Goal: Task Accomplishment & Management: Manage account settings

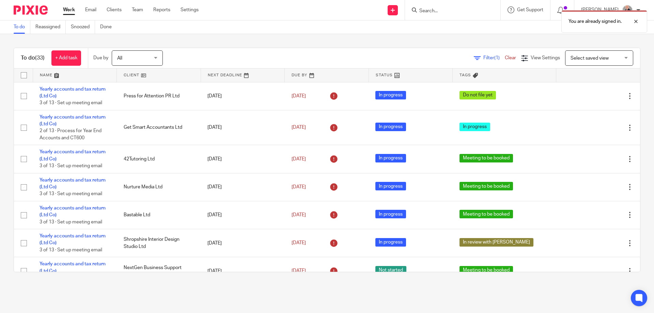
click at [441, 9] on div "You are already signed in." at bounding box center [487, 20] width 320 height 26
click at [637, 21] on div at bounding box center [631, 21] width 18 height 8
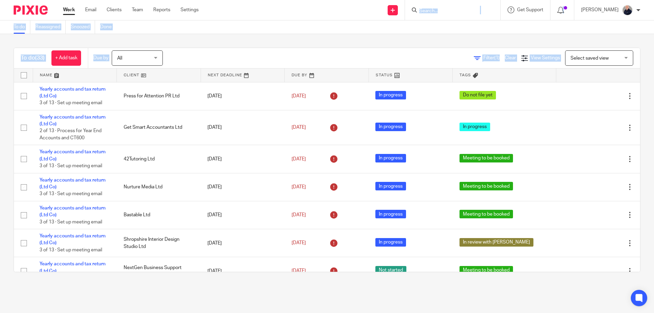
click at [445, 11] on input "Search" at bounding box center [449, 11] width 61 height 6
click at [435, 13] on input "Search" at bounding box center [449, 11] width 61 height 6
click at [416, 9] on icon at bounding box center [414, 9] width 5 height 5
click at [428, 10] on input "Search" at bounding box center [449, 11] width 61 height 6
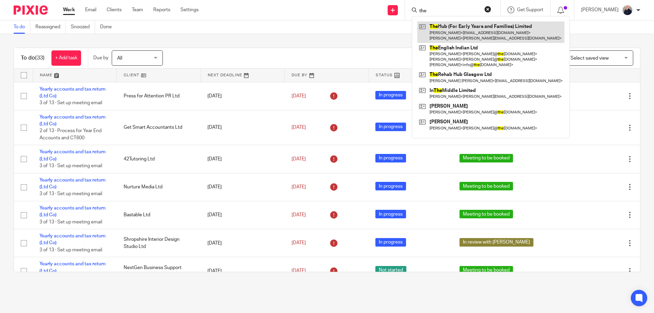
type input "the"
click at [452, 31] on link at bounding box center [490, 31] width 147 height 21
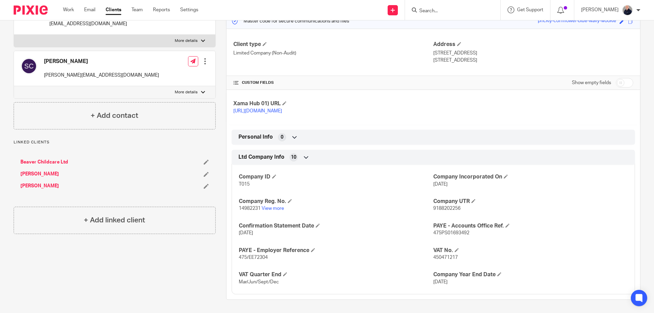
scroll to position [94, 0]
drag, startPoint x: 258, startPoint y: 209, endPoint x: 247, endPoint y: 211, distance: 11.2
click at [247, 211] on p "14982231 View more" at bounding box center [336, 208] width 195 height 7
drag, startPoint x: 237, startPoint y: 208, endPoint x: 259, endPoint y: 209, distance: 21.5
click at [259, 209] on span "14982231" at bounding box center [250, 208] width 22 height 5
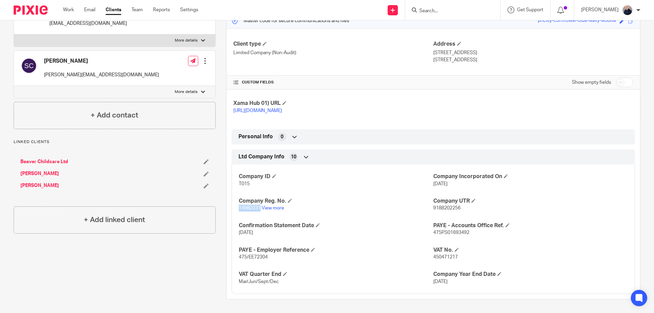
copy span "14982231"
drag, startPoint x: 430, startPoint y: 53, endPoint x: 500, endPoint y: 60, distance: 69.6
click at [500, 60] on div "Address Unit 3 B, Wanlip Road Syston, Leicestershire, LE7 1PD" at bounding box center [533, 52] width 200 height 23
copy div "Unit 3 B, Wanlip Road Syston, Leicestershire, LE7 1PD"
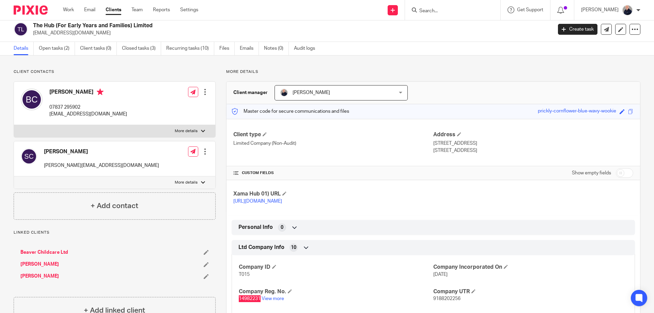
scroll to position [0, 0]
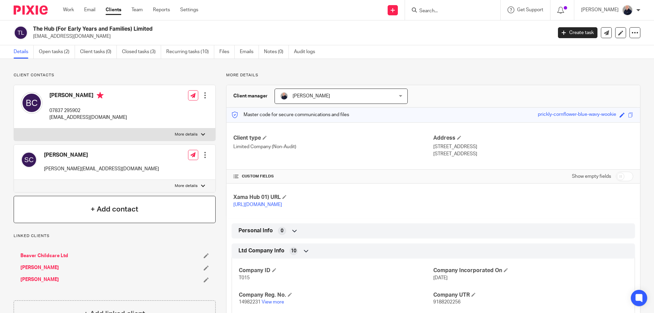
click at [119, 209] on h4 "+ Add contact" at bounding box center [115, 209] width 48 height 11
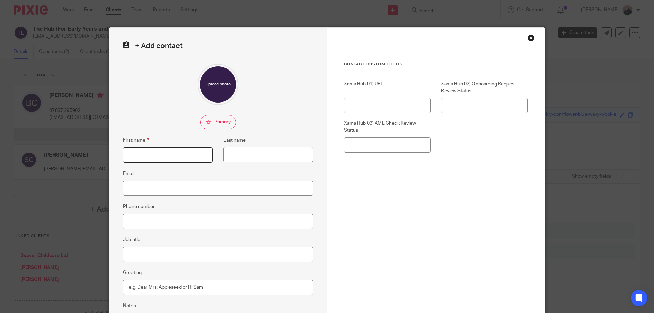
drag, startPoint x: 145, startPoint y: 157, endPoint x: 151, endPoint y: 155, distance: 5.6
click at [145, 157] on input "First name" at bounding box center [168, 155] width 90 height 15
type input "Zoe"
type input "Barker"
click at [135, 189] on input "Email" at bounding box center [218, 188] width 190 height 15
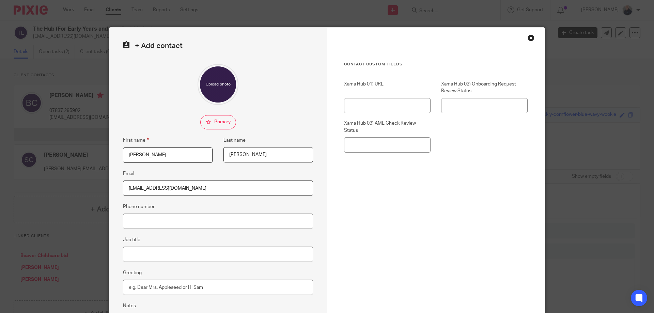
type input "[EMAIL_ADDRESS][DOMAIN_NAME]"
type input "0116 4361120"
click at [150, 254] on input "Job title" at bounding box center [218, 254] width 190 height 15
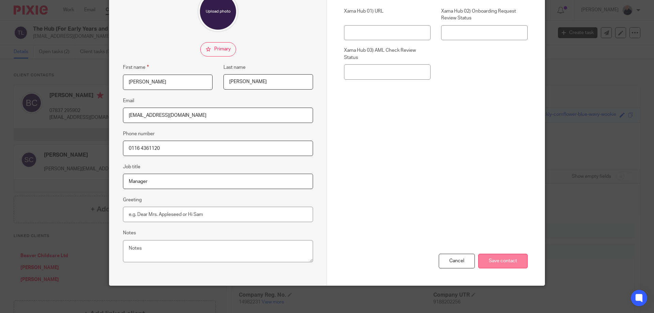
type input "Manager"
click at [498, 263] on input "Save contact" at bounding box center [502, 261] width 49 height 15
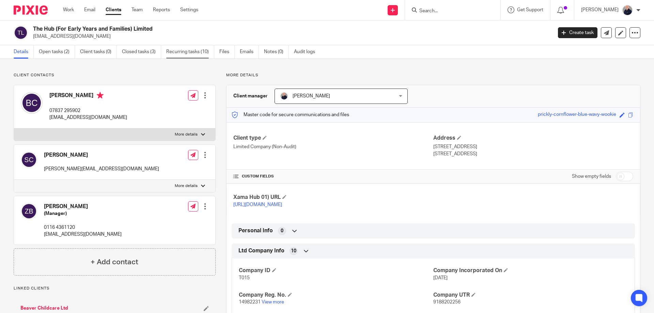
click at [186, 53] on link "Recurring tasks (10)" at bounding box center [190, 51] width 48 height 13
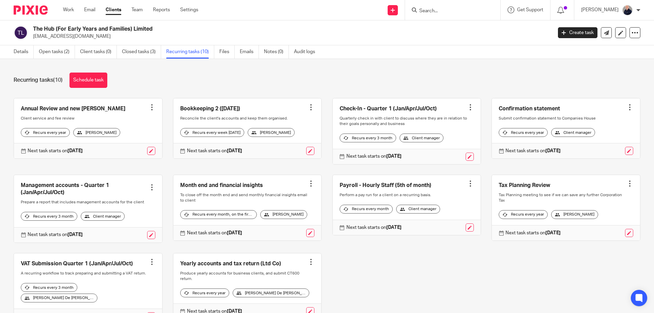
click at [439, 200] on link at bounding box center [407, 205] width 148 height 60
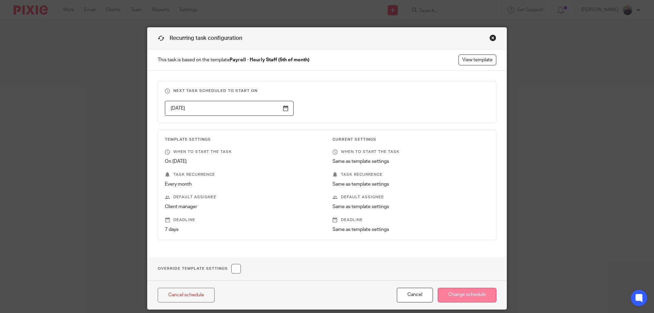
click at [462, 295] on input "Change schedule" at bounding box center [467, 295] width 59 height 15
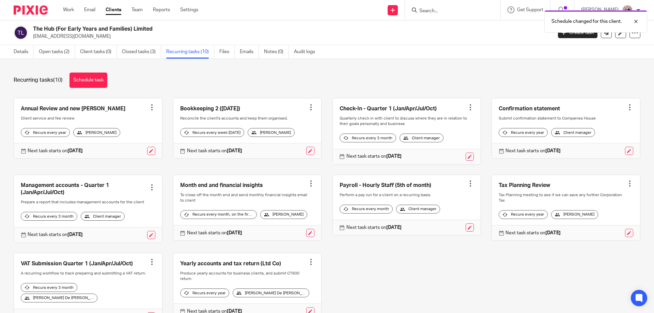
click at [383, 191] on link at bounding box center [407, 205] width 148 height 60
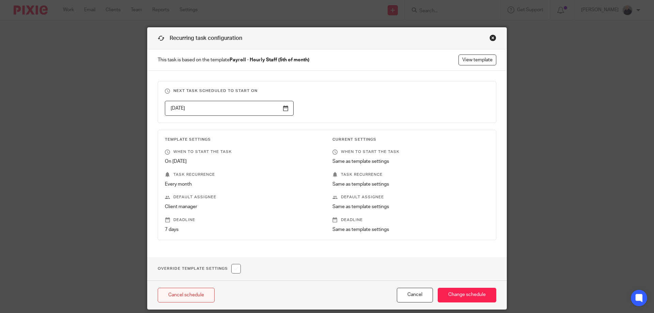
click at [196, 295] on link "Cancel schedule" at bounding box center [186, 295] width 57 height 15
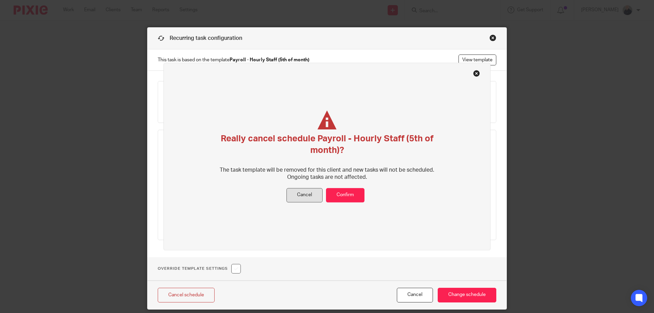
click at [311, 199] on button "Cancel" at bounding box center [305, 195] width 36 height 15
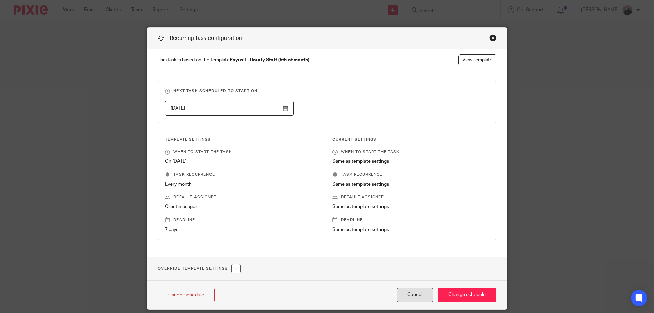
click at [410, 298] on button "Cancel" at bounding box center [415, 295] width 36 height 15
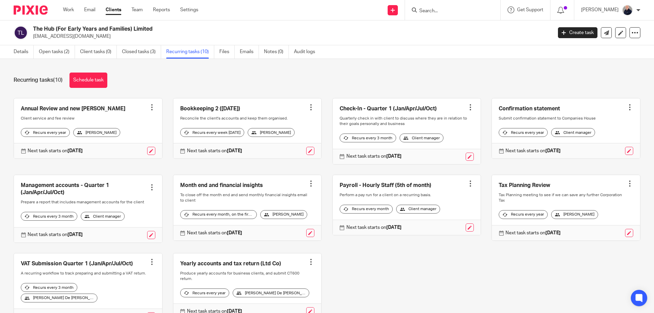
click at [385, 287] on div "Annual Review and new LOE Create task Clone template Recalculate schedule Cance…" at bounding box center [322, 216] width 638 height 236
click at [74, 12] on link "Work" at bounding box center [68, 9] width 11 height 7
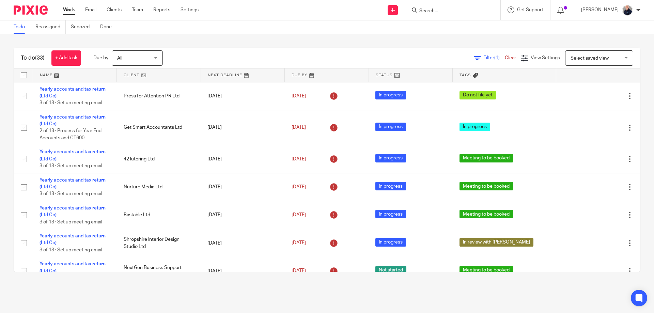
click at [454, 15] on div at bounding box center [452, 10] width 95 height 20
click at [425, 11] on input "Search" at bounding box center [449, 11] width 61 height 6
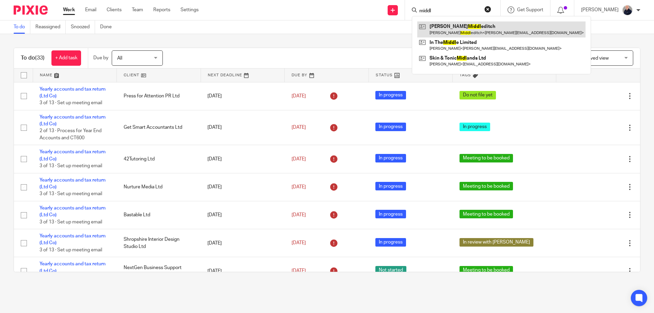
type input "middl"
click at [464, 26] on link at bounding box center [501, 29] width 168 height 16
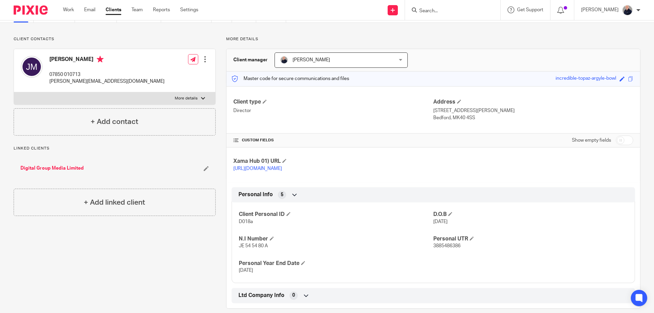
scroll to position [52, 0]
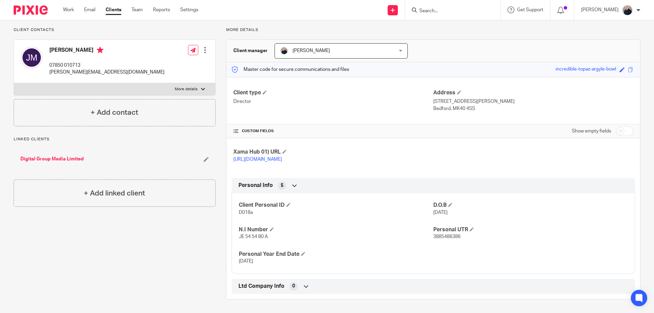
click at [72, 156] on link "Digital Group Media Limited" at bounding box center [51, 159] width 63 height 7
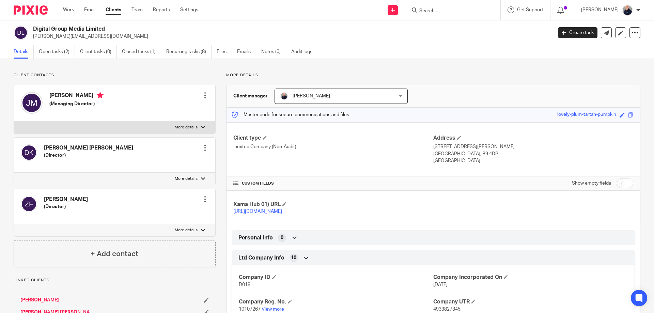
click at [42, 312] on link "[PERSON_NAME] [PERSON_NAME]" at bounding box center [57, 312] width 75 height 7
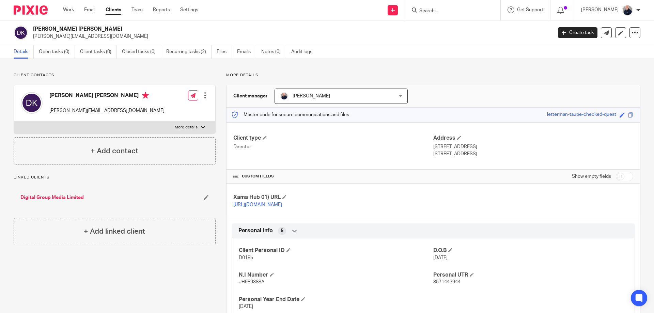
click at [96, 271] on div "Client contacts [PERSON_NAME] [PERSON_NAME] [PERSON_NAME][EMAIL_ADDRESS][DOMAIN…" at bounding box center [109, 209] width 213 height 272
click at [426, 11] on input "Search" at bounding box center [449, 11] width 61 height 6
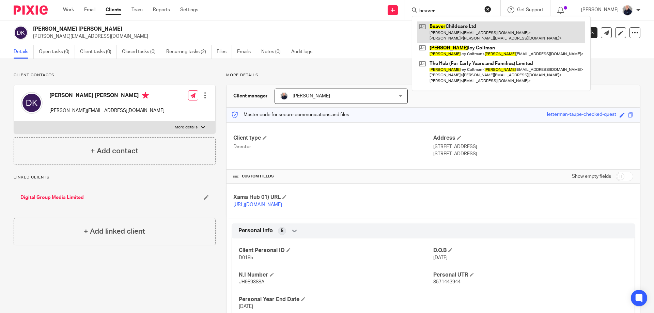
type input "beaver"
click at [451, 28] on link at bounding box center [501, 31] width 168 height 21
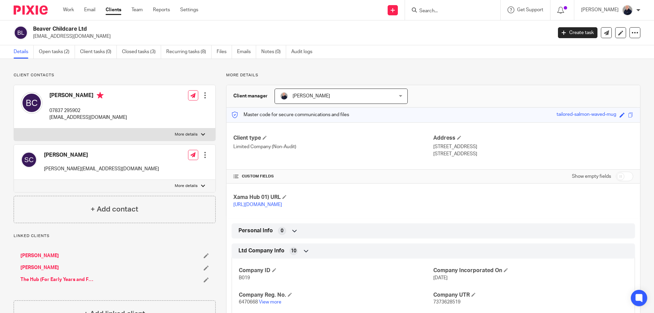
drag, startPoint x: 423, startPoint y: 10, endPoint x: 431, endPoint y: 11, distance: 8.4
click at [425, 10] on input "Search" at bounding box center [449, 11] width 61 height 6
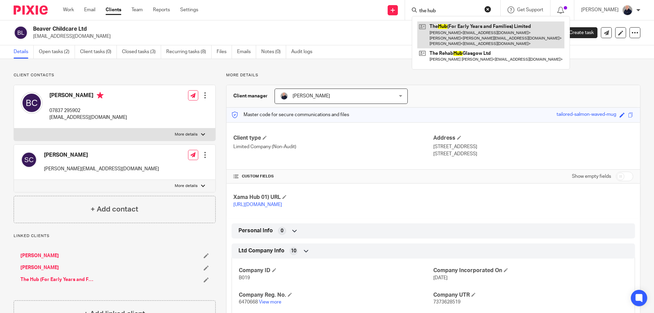
type input "the hub"
click at [444, 31] on link at bounding box center [490, 34] width 147 height 27
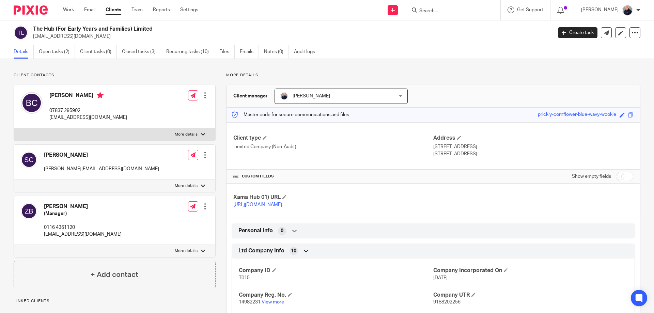
click at [436, 11] on input "Search" at bounding box center [449, 11] width 61 height 6
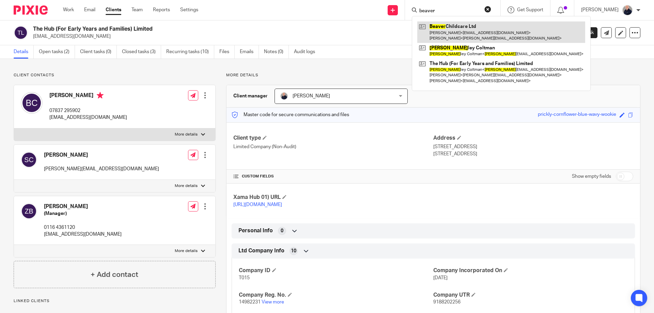
type input "beaver"
click at [450, 34] on link at bounding box center [501, 31] width 168 height 21
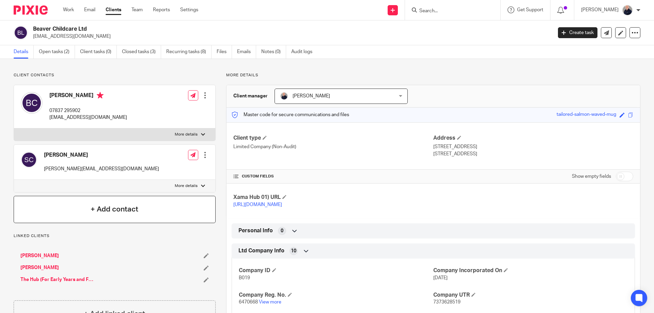
click at [110, 211] on h4 "+ Add contact" at bounding box center [115, 209] width 48 height 11
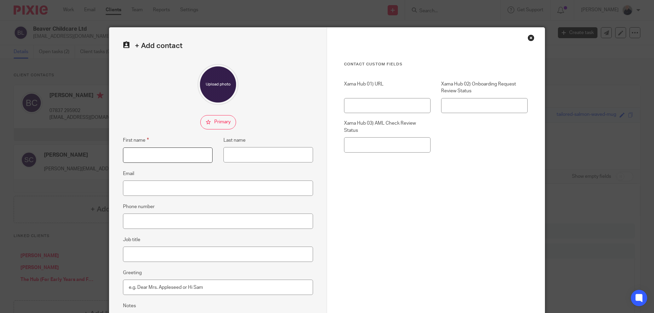
click at [161, 155] on input "First name" at bounding box center [168, 155] width 90 height 15
type input "[PERSON_NAME]"
type input "[EMAIL_ADDRESS][DOMAIN_NAME]"
click at [144, 220] on input "Phone number" at bounding box center [218, 221] width 190 height 15
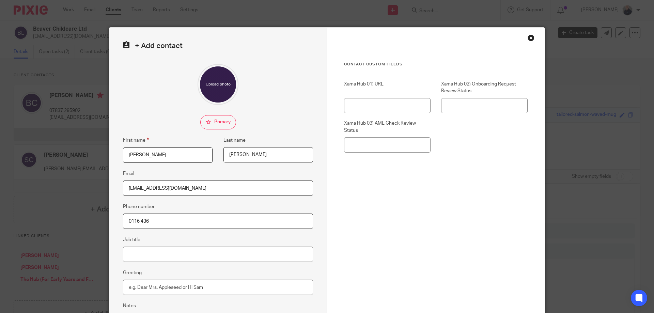
type input "0116 4361120"
click at [158, 251] on input "Job title" at bounding box center [218, 254] width 190 height 15
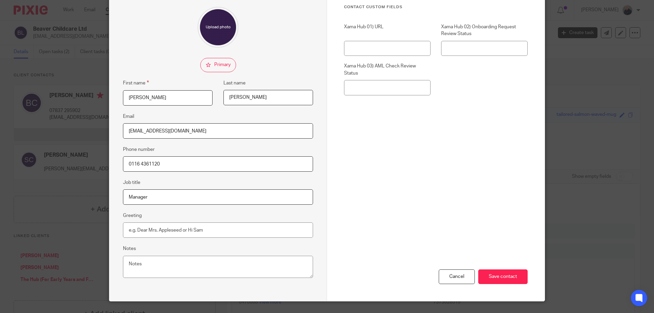
scroll to position [73, 0]
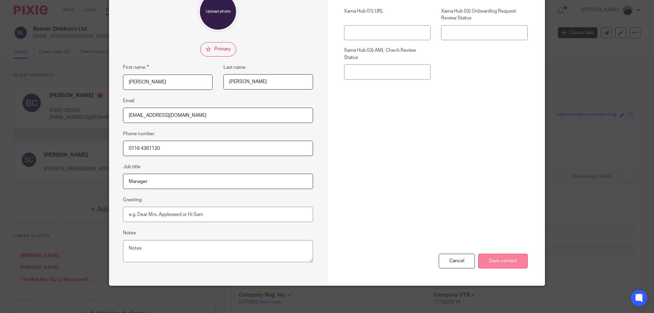
type input "Manager"
click at [489, 262] on input "Save contact" at bounding box center [502, 261] width 49 height 15
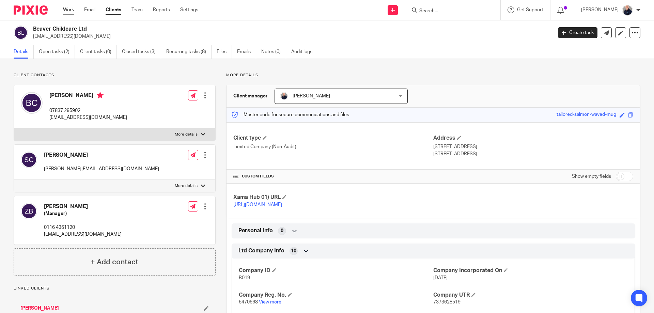
click at [65, 11] on link "Work" at bounding box center [68, 9] width 11 height 7
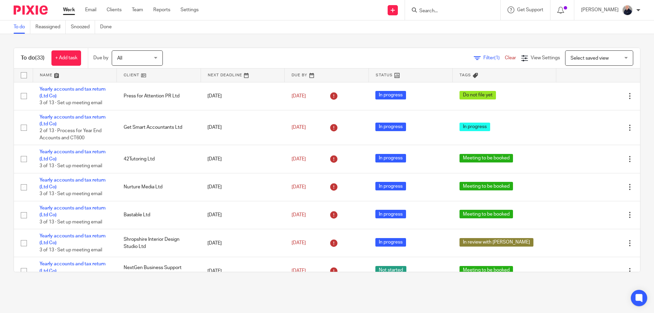
click at [42, 75] on link at bounding box center [75, 75] width 84 height 14
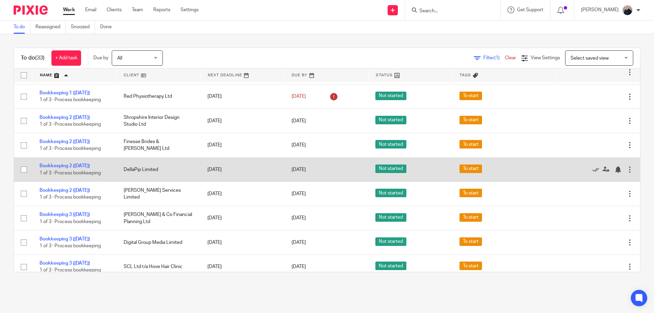
scroll to position [91, 0]
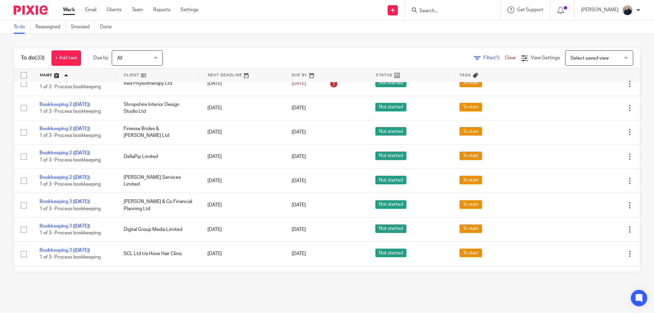
click at [140, 290] on main "To do Reassigned Snoozed Done To do (33) + Add task Due by All All Today Tomorr…" at bounding box center [327, 156] width 654 height 313
click at [192, 11] on link "Settings" at bounding box center [190, 9] width 18 height 7
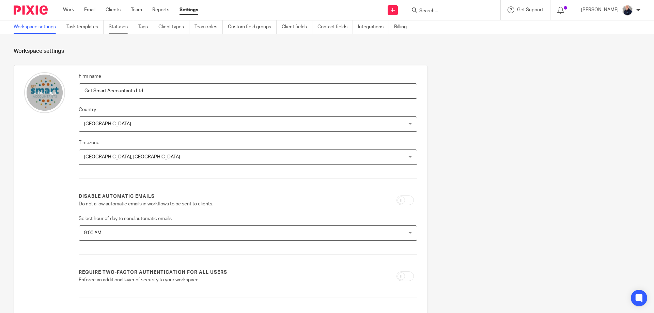
click at [119, 29] on link "Statuses" at bounding box center [121, 26] width 25 height 13
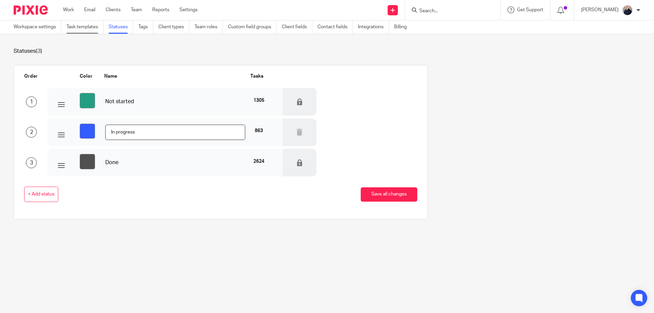
click at [92, 28] on link "Task templates" at bounding box center [84, 26] width 37 height 13
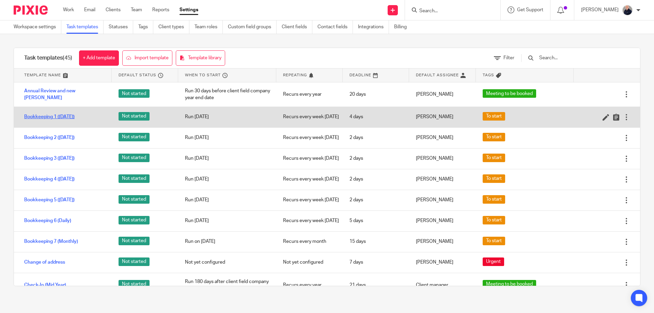
click at [61, 117] on link "Bookkeeping 1 ([DATE])" at bounding box center [49, 116] width 50 height 7
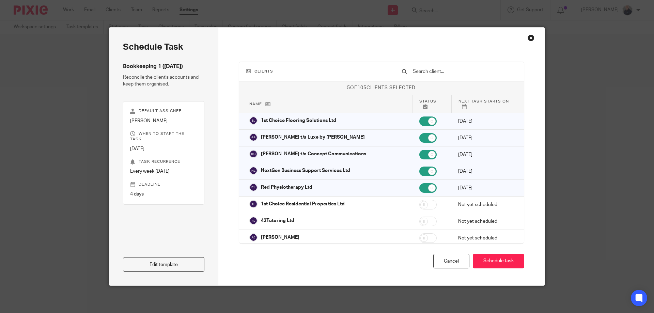
click at [97, 229] on div "Schedule task Bookkeeping 1 (Monday) Reconcile the client's accounts and keep t…" at bounding box center [327, 156] width 654 height 313
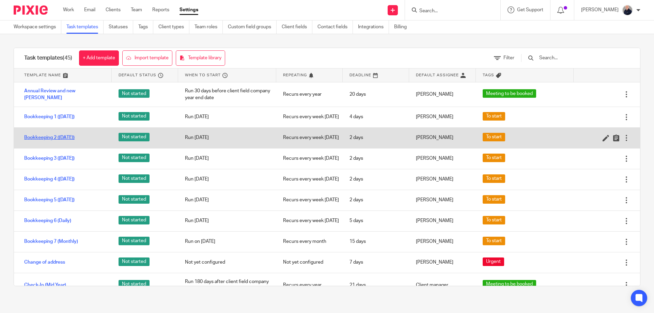
click at [60, 141] on link "Bookkeeping 2 ([DATE])" at bounding box center [49, 137] width 50 height 7
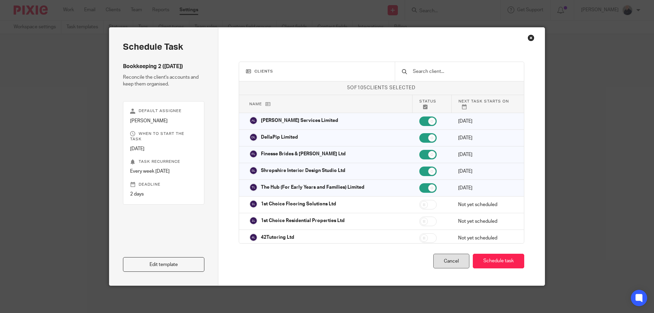
click at [448, 263] on div "Cancel" at bounding box center [451, 261] width 36 height 15
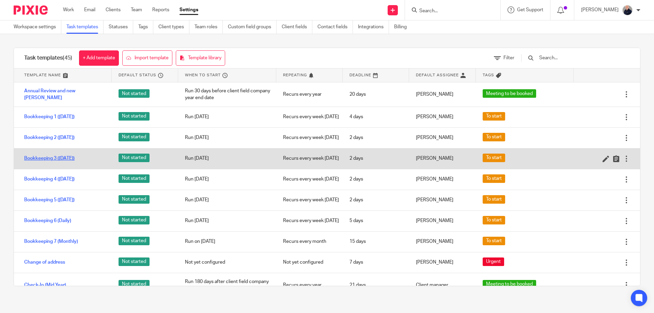
click at [64, 162] on link "Bookkeeping 3 ([DATE])" at bounding box center [49, 158] width 50 height 7
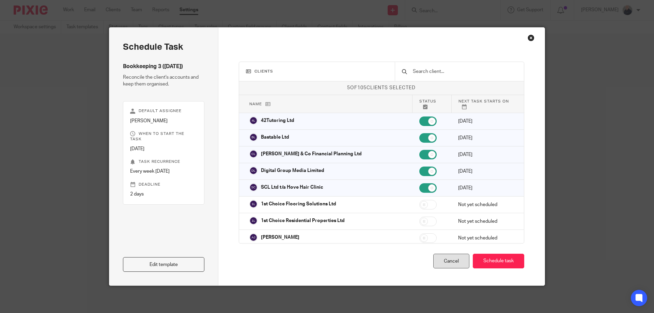
click at [435, 265] on div "Cancel" at bounding box center [451, 261] width 36 height 15
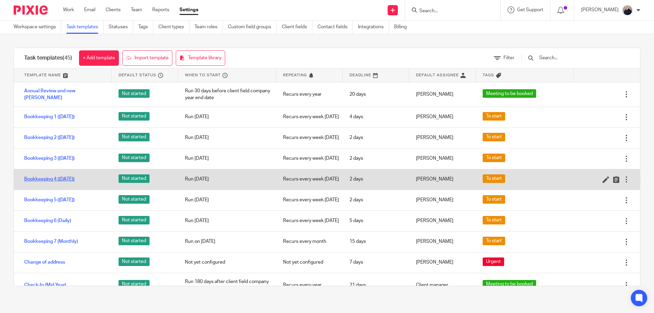
drag, startPoint x: 49, startPoint y: 190, endPoint x: 40, endPoint y: 192, distance: 9.1
click at [49, 183] on link "Bookkeeping 4 ([DATE])" at bounding box center [49, 179] width 50 height 7
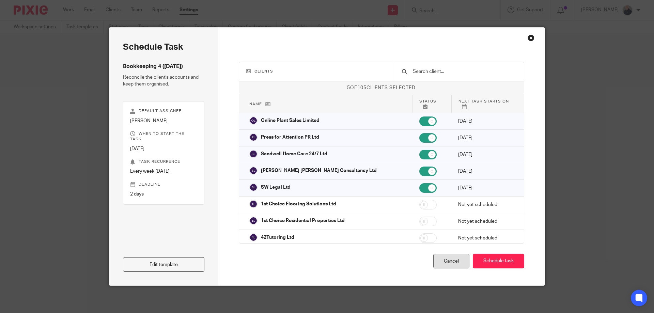
click at [447, 257] on div "Cancel" at bounding box center [451, 261] width 36 height 15
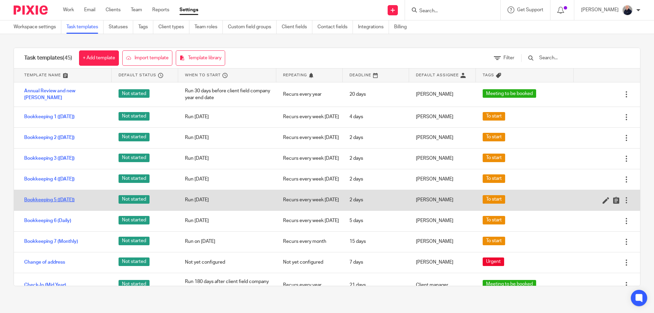
drag, startPoint x: 40, startPoint y: 215, endPoint x: 4, endPoint y: 217, distance: 36.2
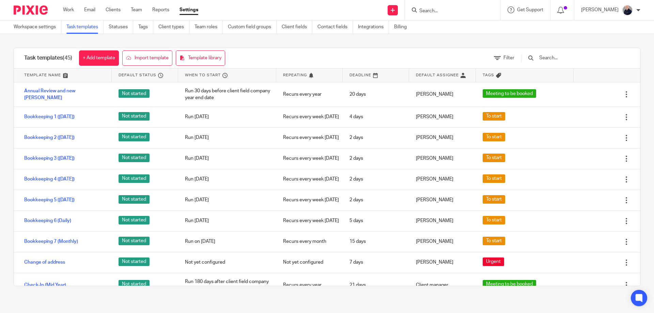
click at [41, 203] on link "Bookkeeping 5 ([DATE])" at bounding box center [49, 200] width 50 height 7
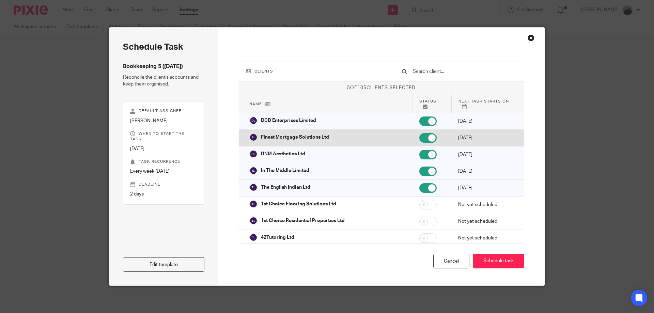
click at [419, 138] on input "checkbox" at bounding box center [427, 138] width 17 height 10
drag, startPoint x: 418, startPoint y: 136, endPoint x: 397, endPoint y: 143, distance: 22.6
click at [419, 136] on input "checkbox" at bounding box center [427, 138] width 17 height 10
checkbox input "true"
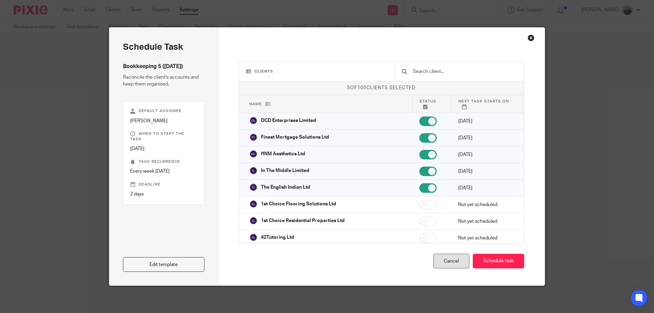
click at [433, 265] on div "Cancel" at bounding box center [451, 261] width 36 height 15
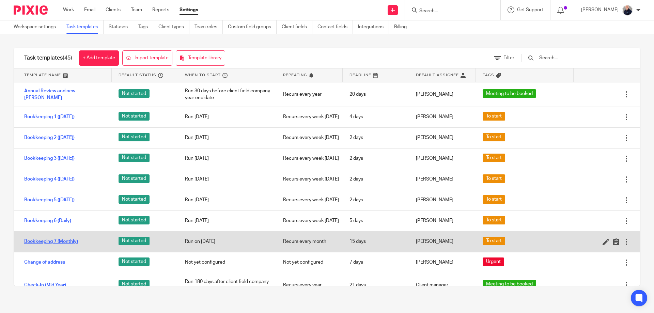
click at [50, 245] on link "Bookkeeping 7 (Monthly)" at bounding box center [51, 241] width 54 height 7
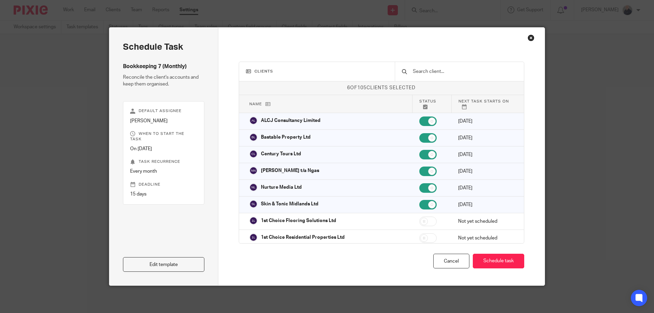
click at [528, 37] on div "Close this dialog window" at bounding box center [531, 37] width 7 height 7
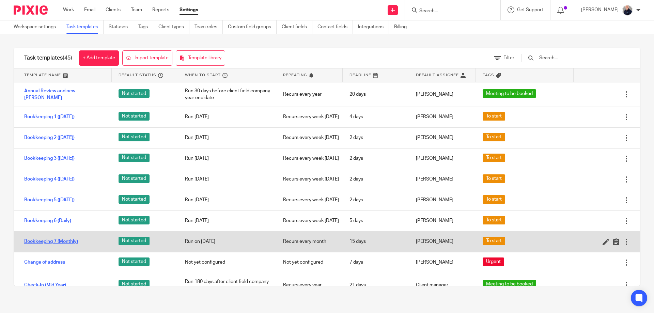
click at [49, 245] on link "Bookkeeping 7 (Monthly)" at bounding box center [51, 241] width 54 height 7
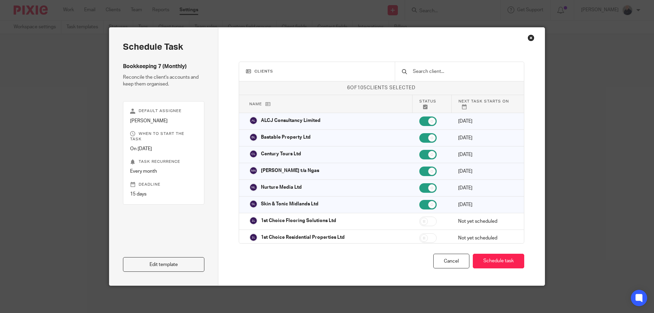
drag, startPoint x: 440, startPoint y: 265, endPoint x: 372, endPoint y: 245, distance: 71.1
click at [440, 265] on div "Cancel" at bounding box center [451, 261] width 36 height 15
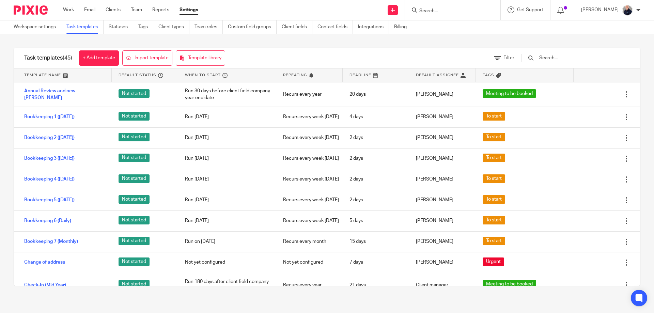
click at [487, 299] on div "Task templates (45) + Add template Import template Template library Filter Temp…" at bounding box center [327, 167] width 654 height 266
click at [454, 13] on input "Search" at bounding box center [449, 11] width 61 height 6
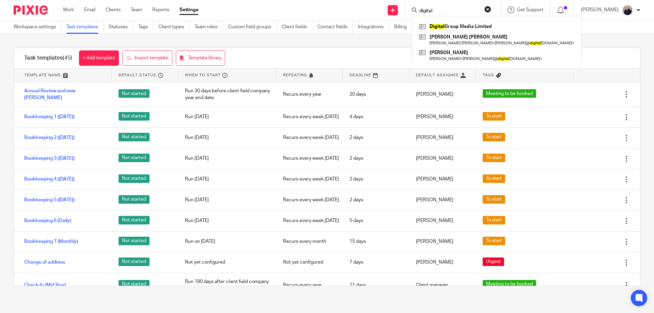
type input "digital"
click button "submit" at bounding box center [0, 0] width 0 height 0
click at [442, 24] on link at bounding box center [496, 26] width 159 height 10
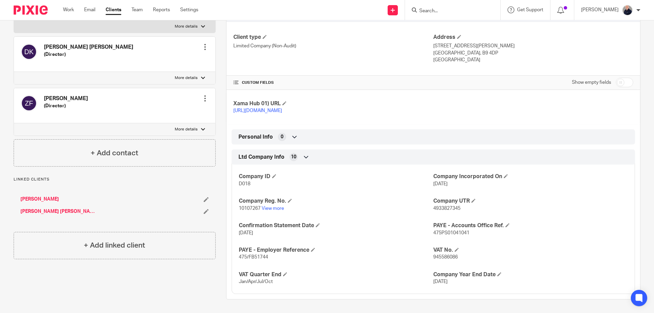
scroll to position [108, 0]
click at [620, 78] on input "checkbox" at bounding box center [624, 83] width 17 height 10
checkbox input "true"
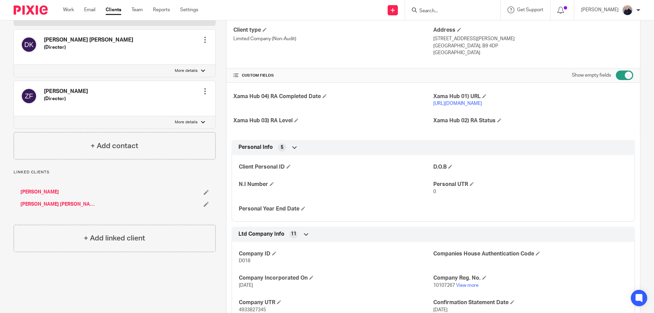
scroll to position [199, 0]
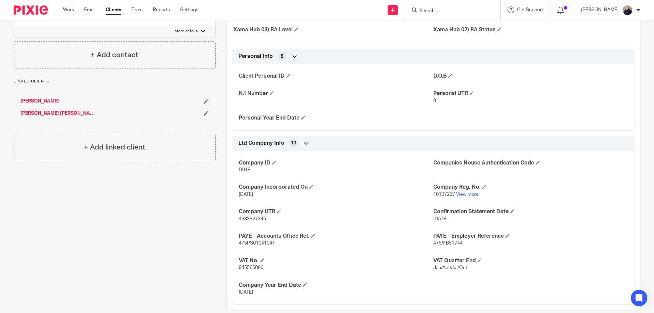
click at [185, 218] on div "Client contacts Daniel Michael Kemp (Director) Edit contact Create client from …" at bounding box center [109, 92] width 213 height 436
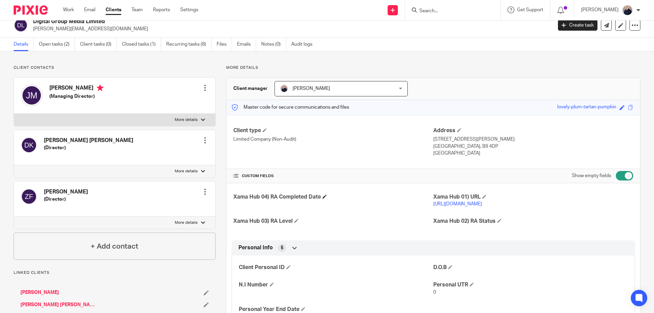
scroll to position [0, 0]
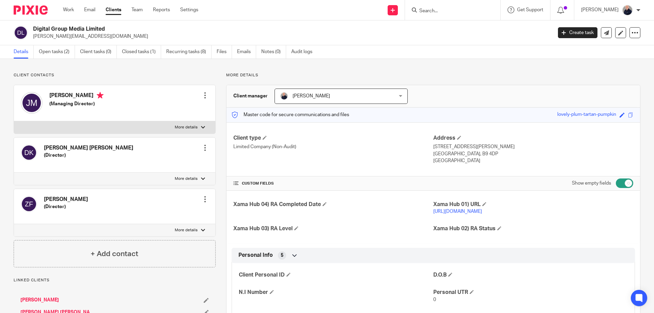
click at [120, 11] on link "Clients" at bounding box center [114, 9] width 16 height 7
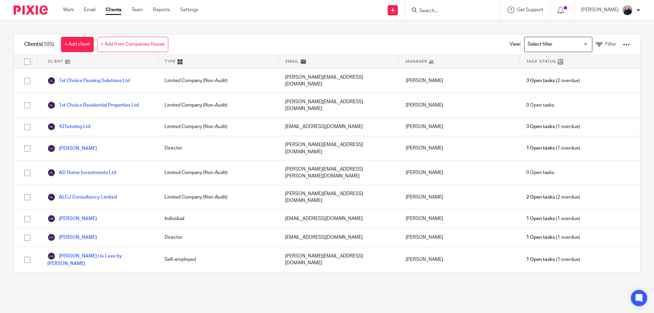
click at [541, 46] on input "Search for option" at bounding box center [556, 45] width 63 height 12
click at [533, 75] on li "Limited" at bounding box center [558, 75] width 67 height 9
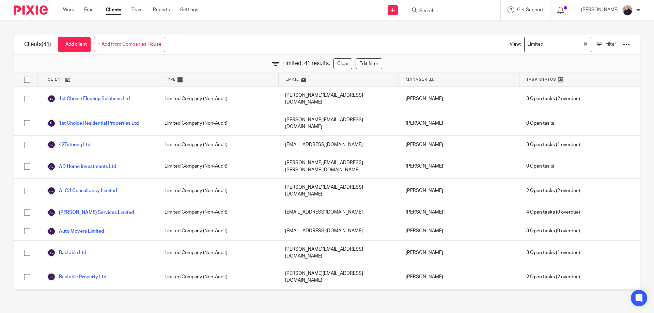
click at [623, 46] on div at bounding box center [626, 44] width 7 height 7
click at [560, 80] on link "Export clients to CSV file" at bounding box center [571, 80] width 95 height 10
click at [454, 38] on div "Clients (41) + Add client + Add from Companies House View: Limited Loading... F…" at bounding box center [327, 44] width 626 height 20
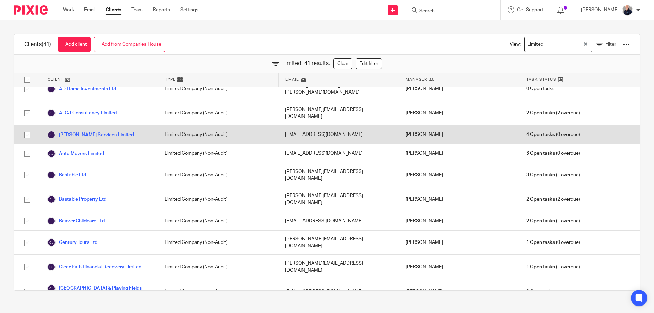
scroll to position [91, 0]
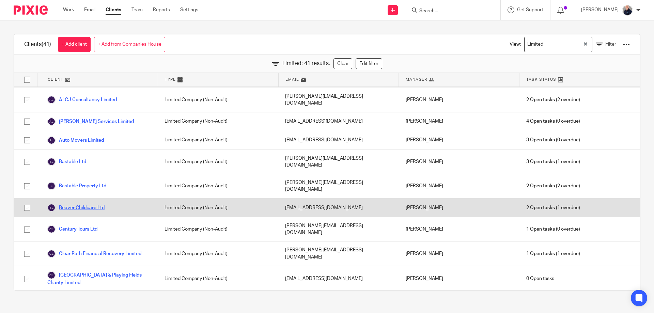
click at [78, 204] on link "Beaver Childcare Ltd" at bounding box center [75, 208] width 57 height 8
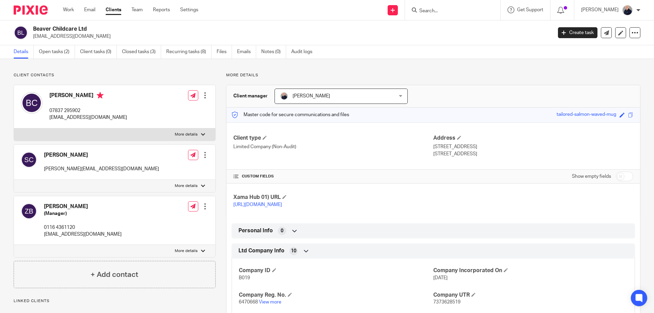
click at [626, 178] on input "checkbox" at bounding box center [624, 177] width 17 height 10
checkbox input "true"
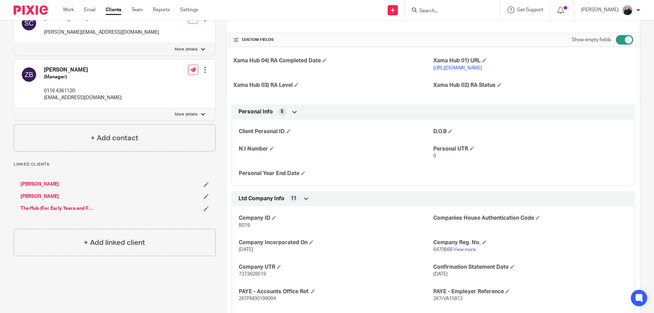
scroll to position [182, 0]
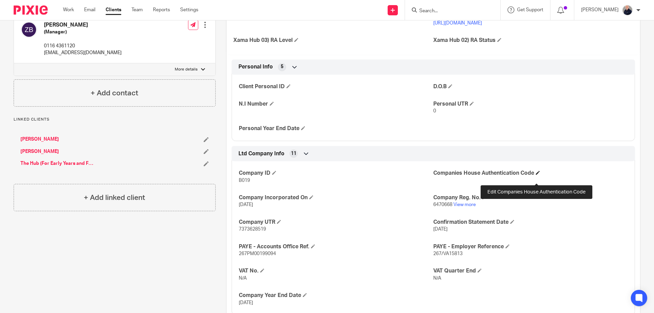
click at [536, 175] on span at bounding box center [538, 173] width 4 height 4
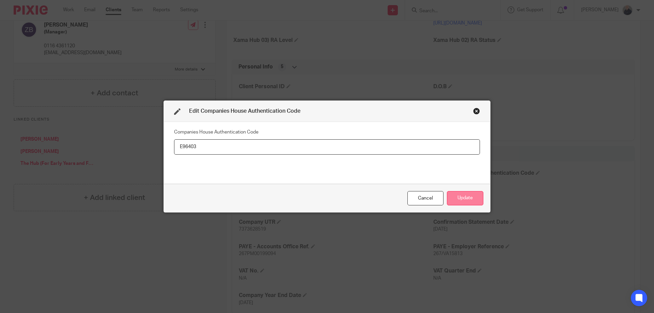
type input "E96403"
click at [461, 198] on button "Update" at bounding box center [465, 198] width 36 height 15
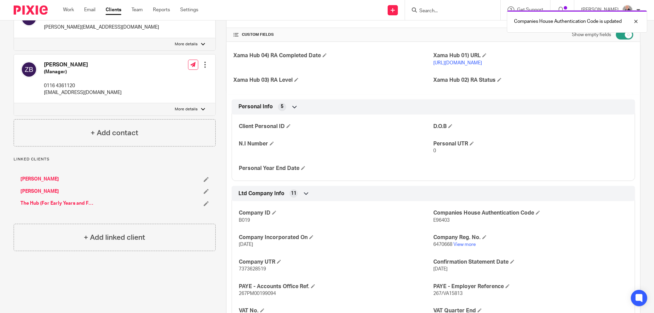
scroll to position [0, 0]
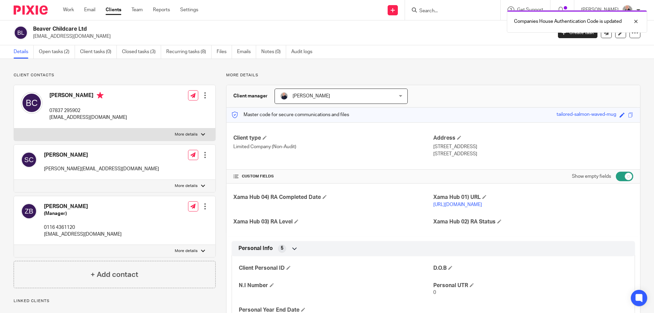
click at [114, 7] on link "Clients" at bounding box center [114, 9] width 16 height 7
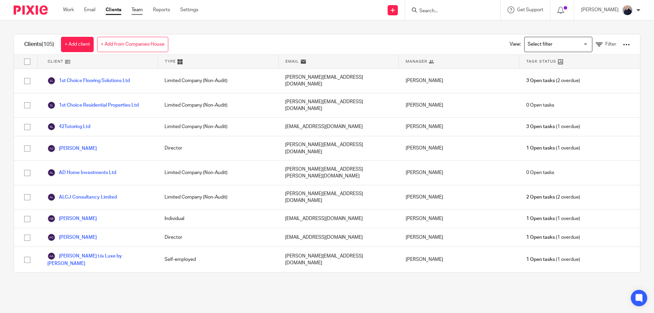
click at [135, 8] on link "Team" at bounding box center [137, 9] width 11 height 7
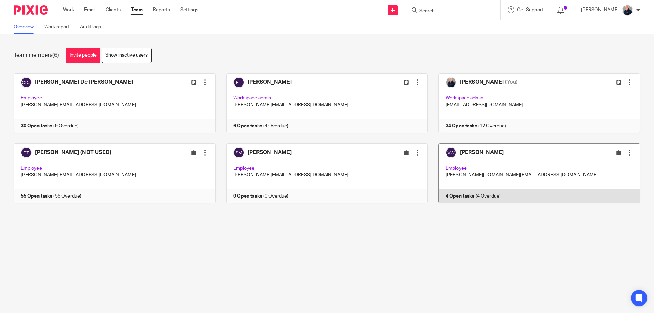
click at [538, 168] on link at bounding box center [534, 173] width 213 height 60
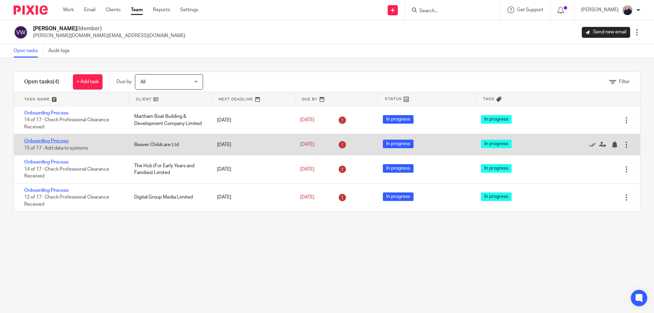
click at [55, 140] on link "Onboarding Process" at bounding box center [46, 141] width 44 height 5
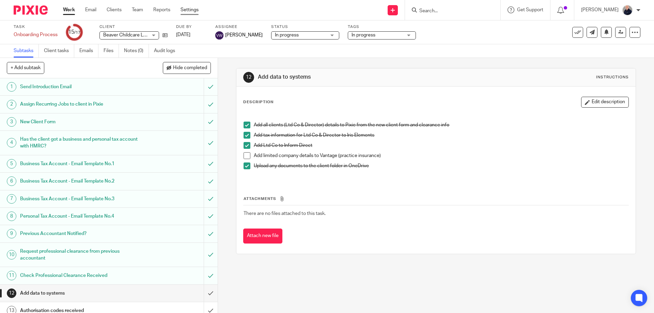
click at [185, 10] on link "Settings" at bounding box center [190, 9] width 18 height 7
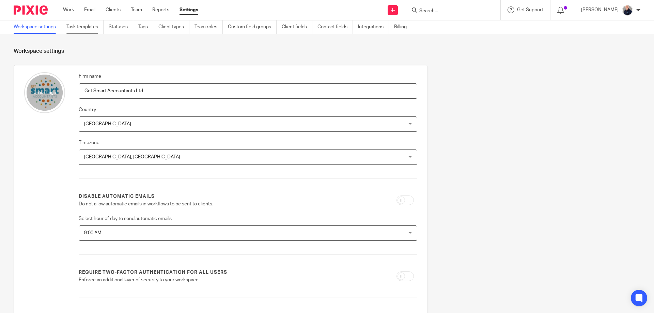
click at [90, 27] on link "Task templates" at bounding box center [84, 26] width 37 height 13
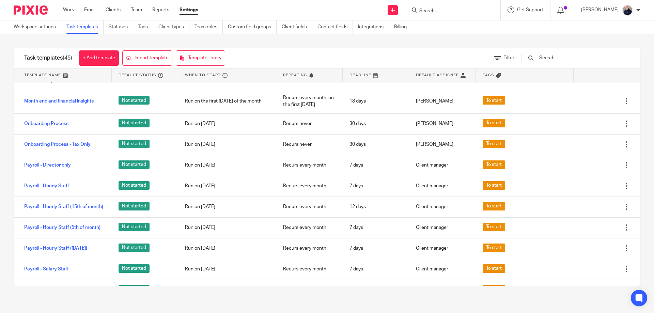
scroll to position [545, 0]
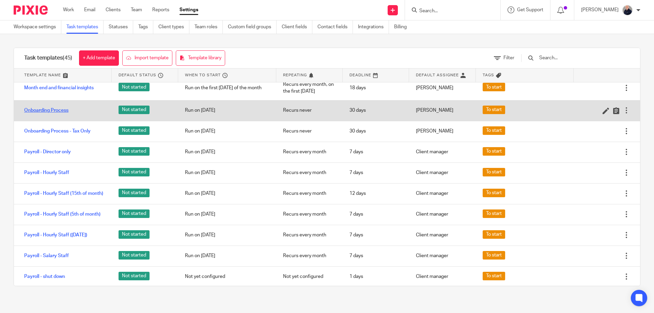
click at [51, 114] on link "Onboarding Process" at bounding box center [46, 110] width 44 height 7
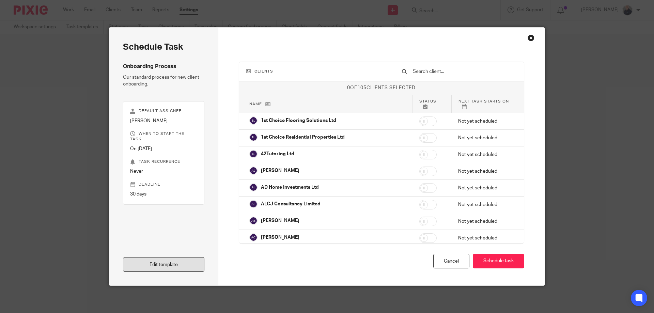
click at [170, 266] on link "Edit template" at bounding box center [163, 264] width 81 height 15
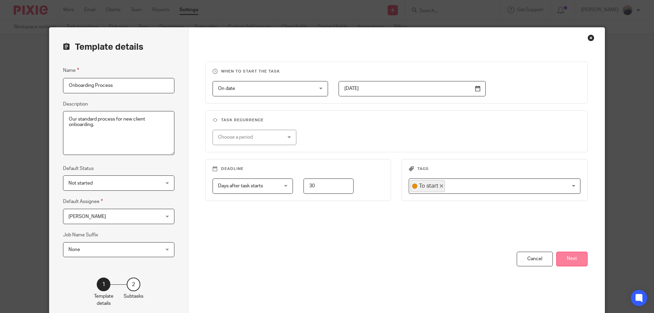
click at [570, 259] on button "Next" at bounding box center [571, 259] width 31 height 15
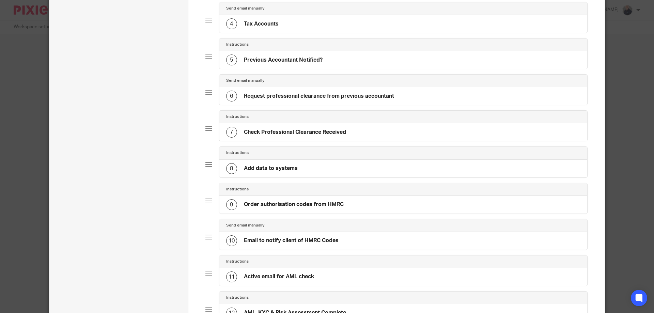
scroll to position [182, 0]
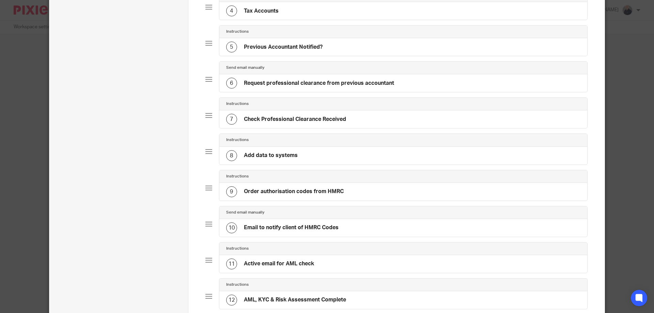
click at [288, 156] on h4 "Add data to systems" at bounding box center [271, 155] width 54 height 7
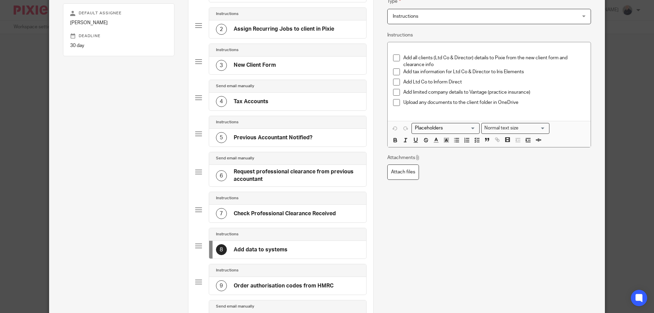
scroll to position [182, 0]
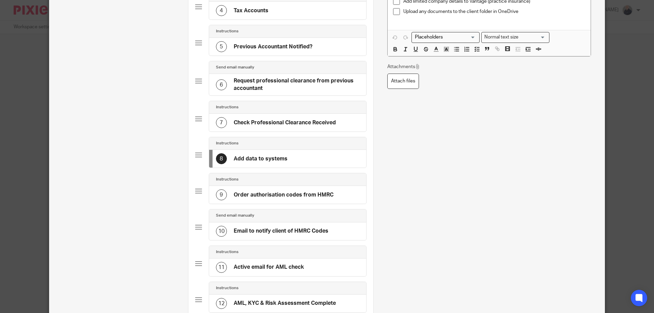
click at [313, 194] on h4 "Order authorisation codes from HMRC" at bounding box center [284, 194] width 100 height 7
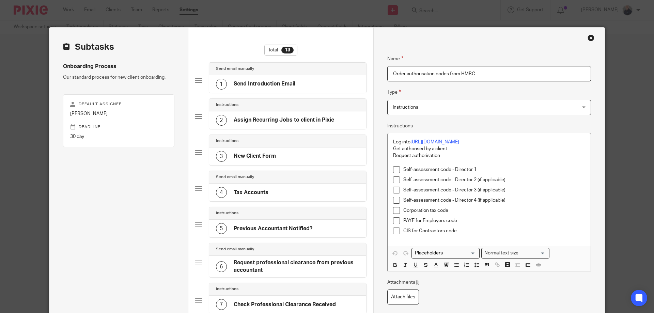
click at [288, 223] on div "5 Previous Accountant Notified?" at bounding box center [287, 229] width 157 height 18
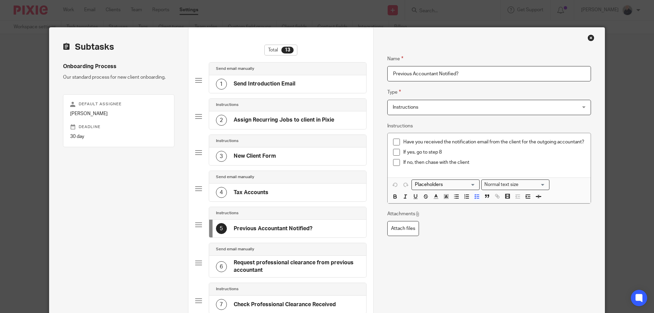
click at [286, 265] on h4 "Request professional clearance from previous accountant" at bounding box center [297, 266] width 126 height 15
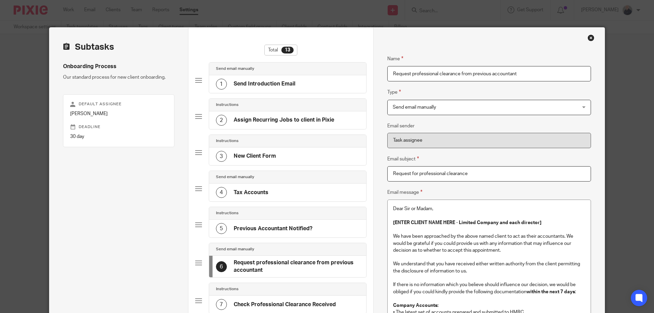
click at [306, 302] on h4 "Check Professional Clearance Received" at bounding box center [285, 304] width 102 height 7
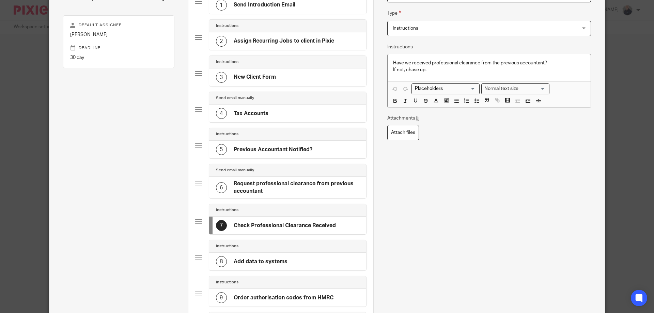
scroll to position [91, 0]
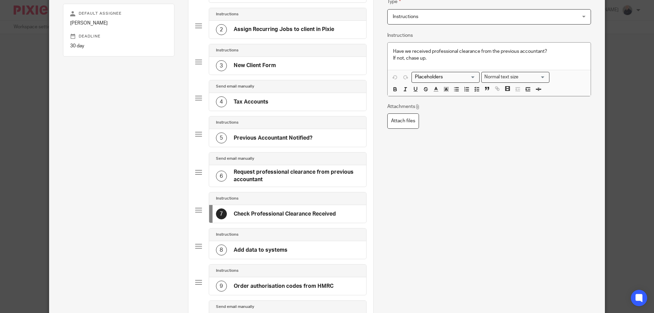
click at [276, 249] on h4 "Add data to systems" at bounding box center [261, 250] width 54 height 7
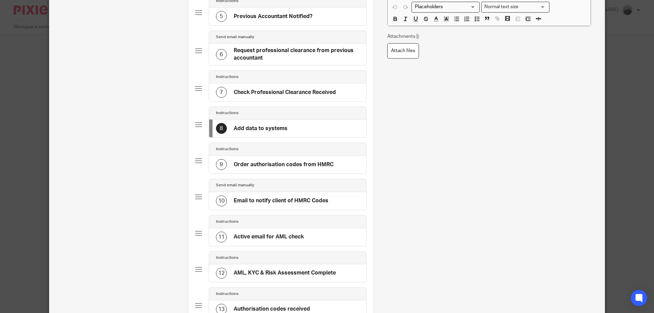
scroll to position [0, 0]
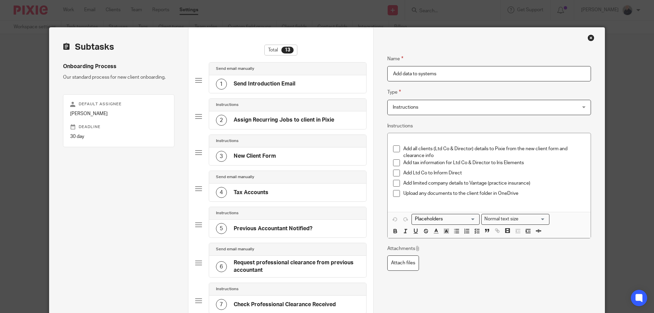
click at [588, 37] on div "Close this dialog window" at bounding box center [591, 37] width 7 height 7
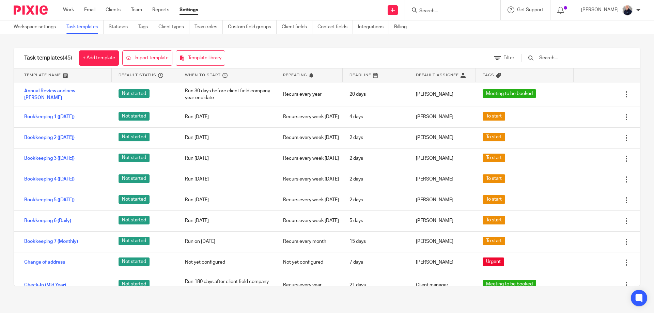
click at [433, 11] on input "Search" at bounding box center [449, 11] width 61 height 6
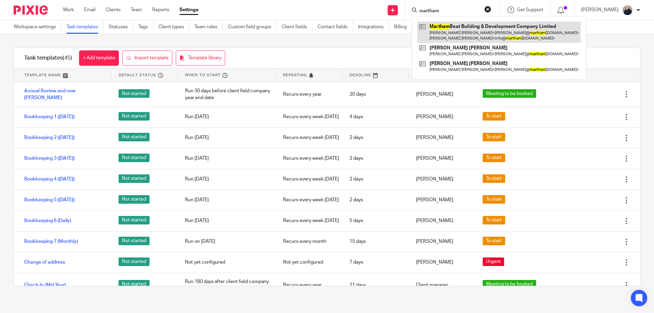
type input "martham"
click at [442, 30] on link at bounding box center [499, 31] width 164 height 21
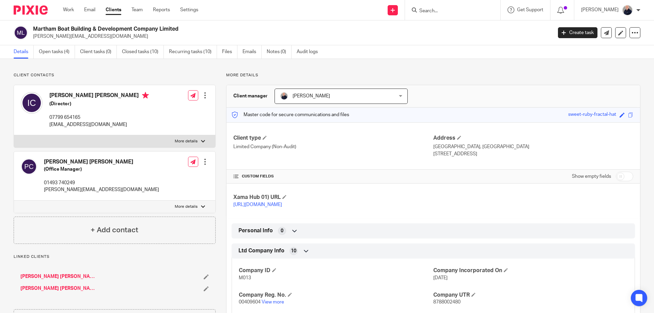
click at [150, 74] on p "Client contacts" at bounding box center [115, 75] width 202 height 5
click at [71, 10] on link "Work" at bounding box center [68, 9] width 11 height 7
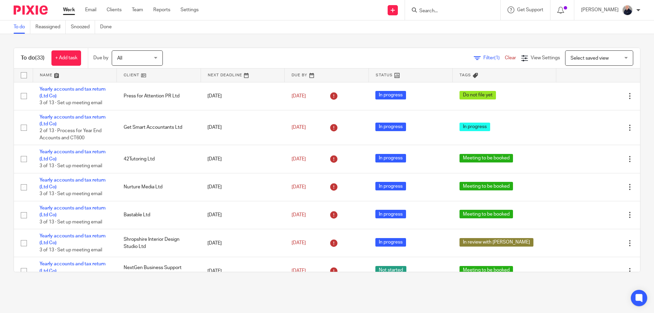
click at [49, 75] on link at bounding box center [75, 75] width 84 height 14
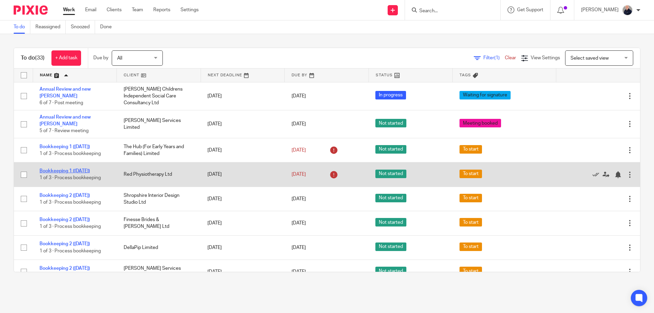
click at [76, 169] on link "Bookkeeping 1 ([DATE])" at bounding box center [65, 171] width 50 height 5
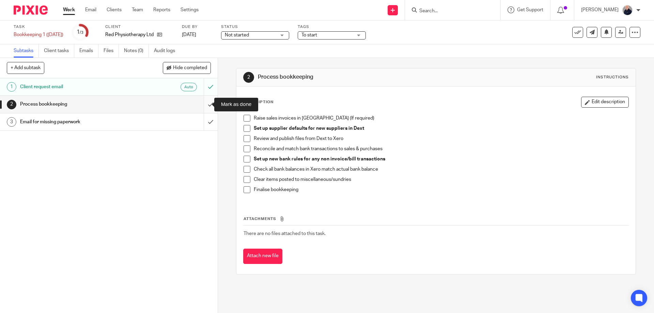
click at [202, 106] on input "submit" at bounding box center [109, 104] width 218 height 17
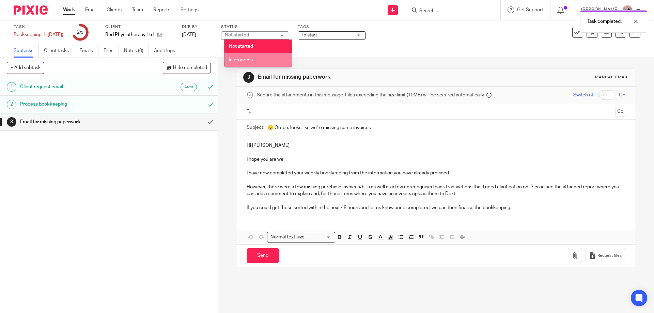
click at [244, 55] on li "In progress" at bounding box center [258, 60] width 67 height 14
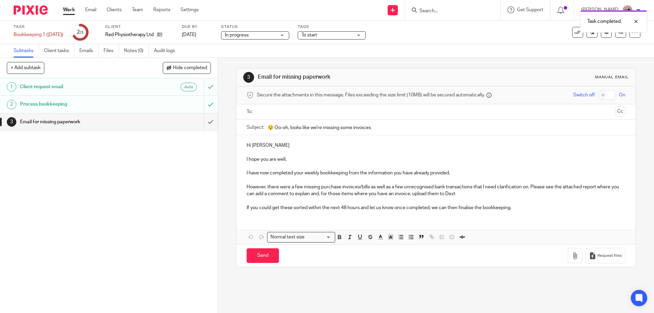
click at [316, 34] on span "To start" at bounding box center [310, 35] width 16 height 5
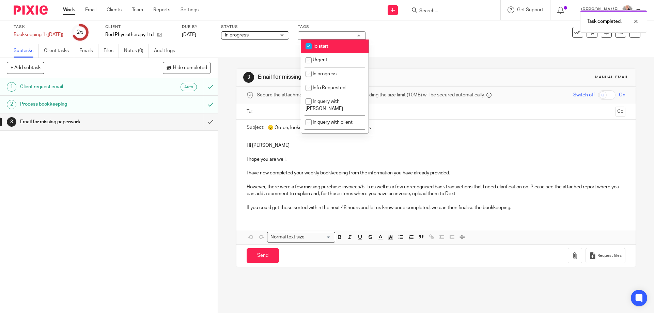
click at [317, 48] on span "To start" at bounding box center [321, 46] width 16 height 5
checkbox input "false"
click at [265, 110] on input "text" at bounding box center [435, 112] width 353 height 8
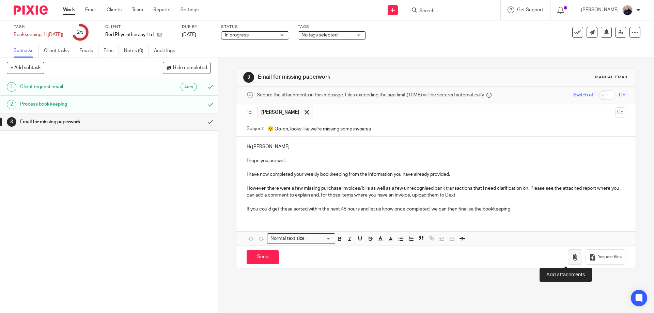
click at [572, 260] on icon "button" at bounding box center [575, 257] width 7 height 7
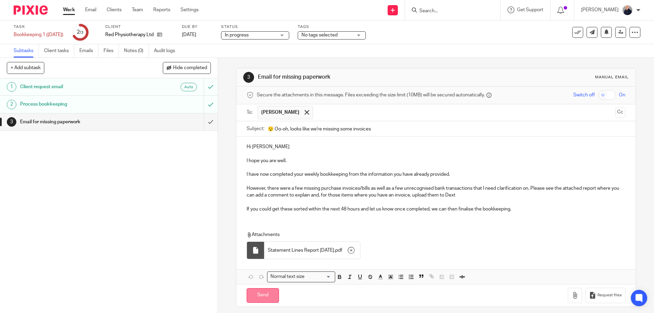
click at [257, 293] on input "Send" at bounding box center [263, 295] width 32 height 15
type input "Sent"
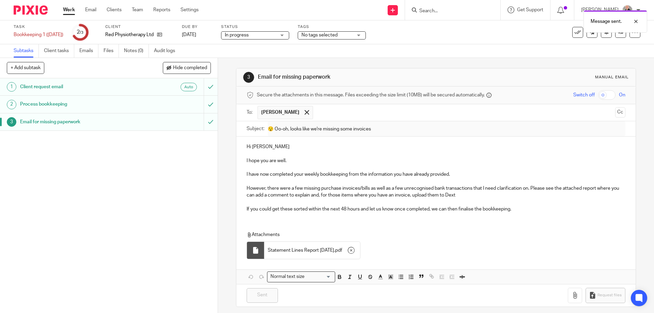
click at [71, 10] on link "Work" at bounding box center [69, 9] width 12 height 7
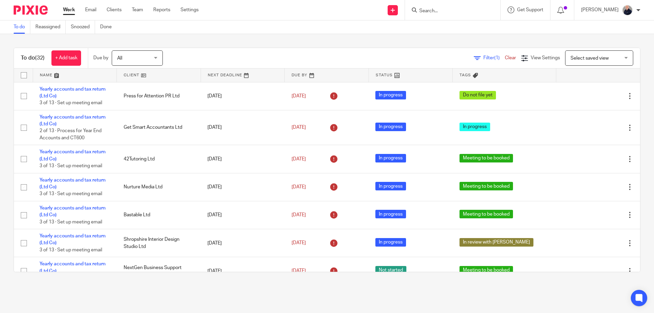
click at [48, 75] on link at bounding box center [75, 75] width 84 height 14
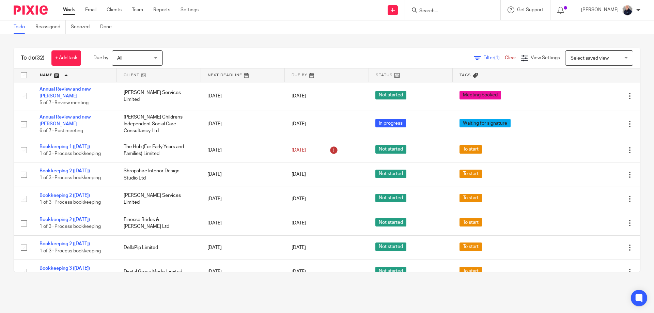
click at [282, 294] on main "To do Reassigned Snoozed Done To do (32) + Add task Due by All All [DATE] [DATE…" at bounding box center [327, 156] width 654 height 313
click at [190, 8] on link "Settings" at bounding box center [190, 9] width 18 height 7
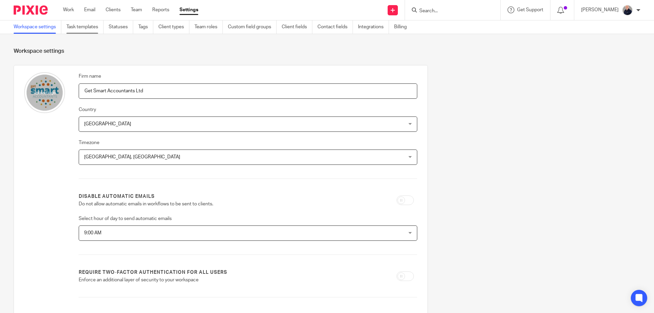
click at [84, 28] on link "Task templates" at bounding box center [84, 26] width 37 height 13
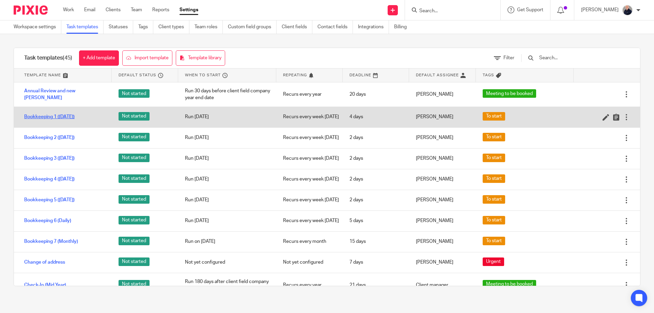
click at [49, 119] on link "Bookkeeping 1 ([DATE])" at bounding box center [49, 116] width 50 height 7
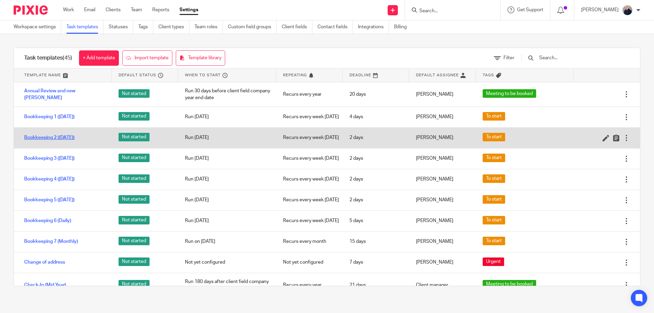
click at [43, 141] on link "Bookkeeping 2 ([DATE])" at bounding box center [49, 137] width 50 height 7
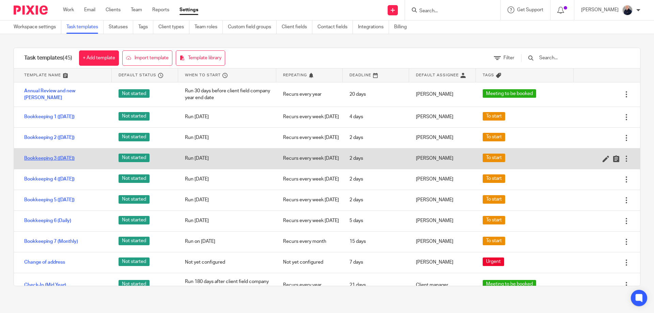
click at [39, 162] on link "Bookkeeping 3 ([DATE])" at bounding box center [49, 158] width 50 height 7
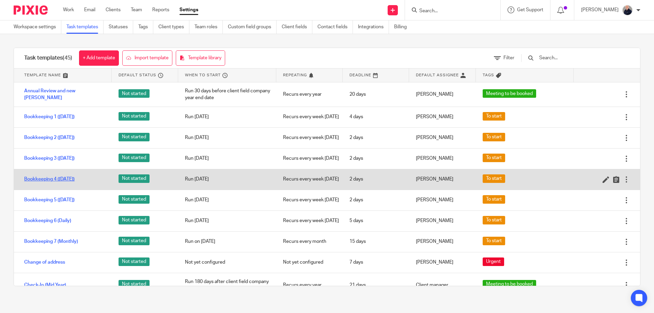
click at [41, 183] on link "Bookkeeping 4 ([DATE])" at bounding box center [49, 179] width 50 height 7
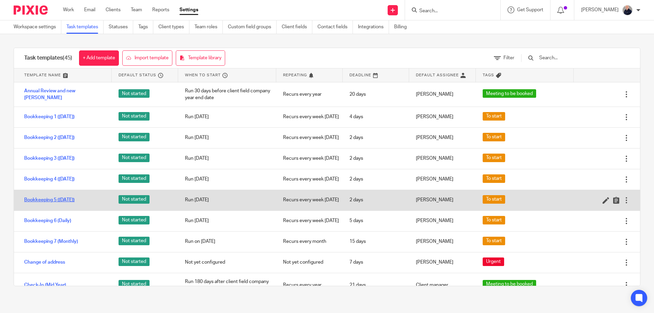
click at [42, 203] on link "Bookkeeping 5 ([DATE])" at bounding box center [49, 200] width 50 height 7
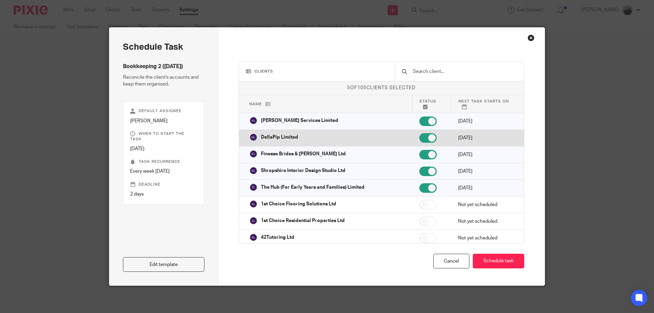
drag, startPoint x: 418, startPoint y: 123, endPoint x: 417, endPoint y: 131, distance: 7.2
click at [419, 124] on input "checkbox" at bounding box center [427, 122] width 17 height 10
checkbox input "false"
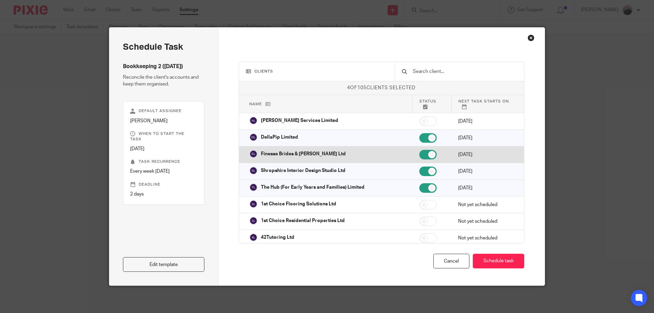
drag, startPoint x: 415, startPoint y: 138, endPoint x: 414, endPoint y: 150, distance: 12.3
click at [419, 139] on input "checkbox" at bounding box center [427, 138] width 17 height 10
checkbox input "false"
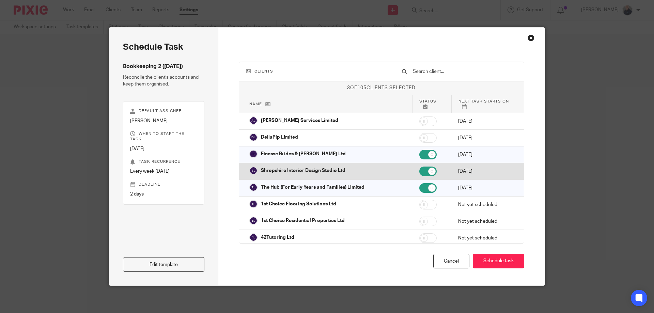
drag, startPoint x: 413, startPoint y: 155, endPoint x: 415, endPoint y: 165, distance: 9.8
click at [419, 156] on input "checkbox" at bounding box center [427, 155] width 17 height 10
checkbox input "false"
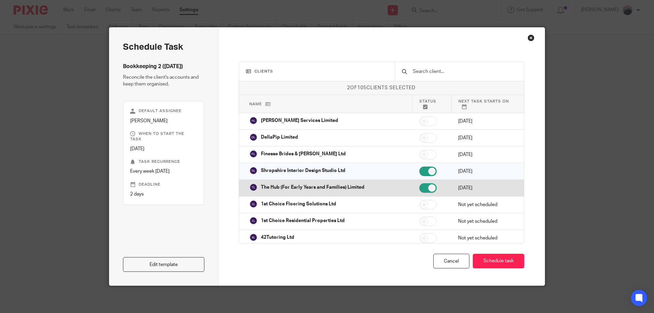
drag, startPoint x: 415, startPoint y: 172, endPoint x: 415, endPoint y: 182, distance: 9.9
click at [419, 173] on input "checkbox" at bounding box center [427, 172] width 17 height 10
checkbox input "false"
drag, startPoint x: 415, startPoint y: 188, endPoint x: 354, endPoint y: 58, distance: 144.2
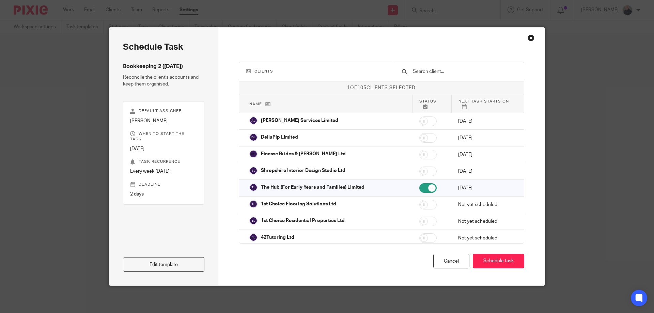
click at [419, 187] on input "checkbox" at bounding box center [427, 188] width 17 height 10
checkbox input "false"
click at [490, 262] on button "Schedule task" at bounding box center [498, 261] width 51 height 15
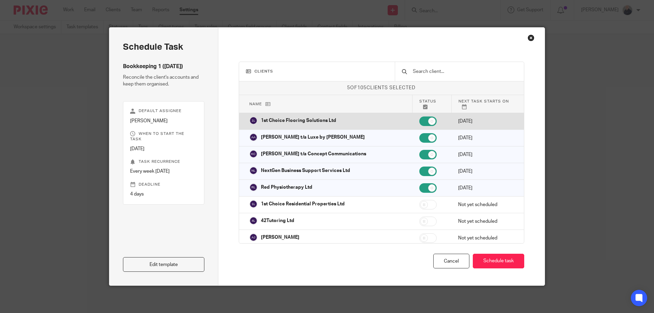
click at [419, 122] on input "checkbox" at bounding box center [427, 122] width 17 height 10
checkbox input "false"
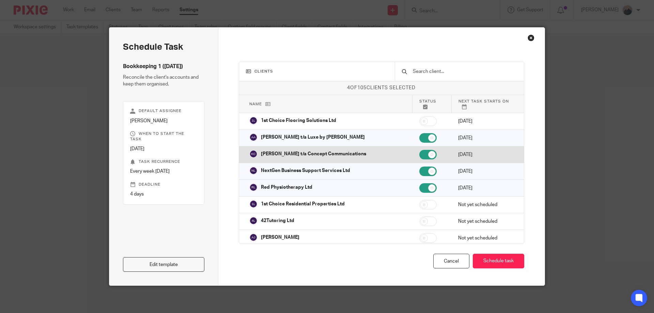
drag, startPoint x: 415, startPoint y: 137, endPoint x: 417, endPoint y: 152, distance: 14.8
click at [419, 139] on input "checkbox" at bounding box center [427, 138] width 17 height 10
checkbox input "false"
drag, startPoint x: 417, startPoint y: 153, endPoint x: 417, endPoint y: 165, distance: 11.6
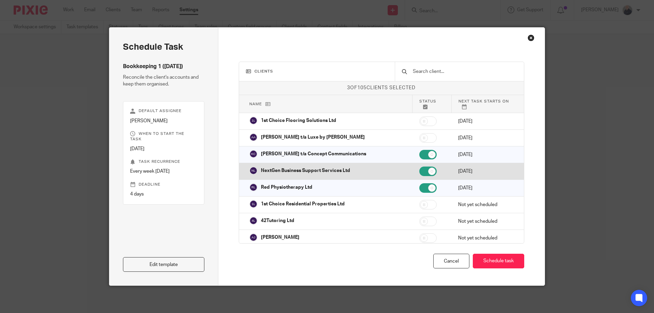
click at [419, 153] on input "checkbox" at bounding box center [427, 155] width 17 height 10
checkbox input "false"
click at [419, 171] on input "checkbox" at bounding box center [427, 172] width 17 height 10
checkbox input "false"
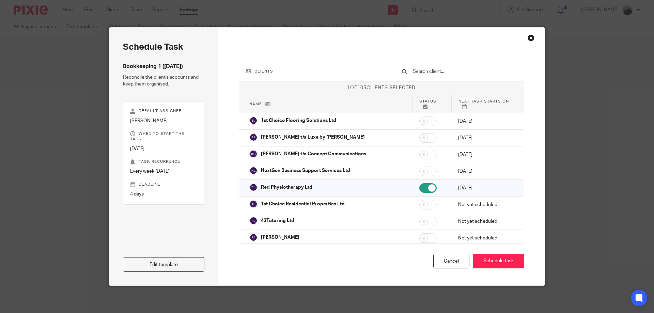
drag, startPoint x: 415, startPoint y: 190, endPoint x: 364, endPoint y: 110, distance: 95.5
click at [419, 189] on input "checkbox" at bounding box center [427, 188] width 17 height 10
checkbox input "false"
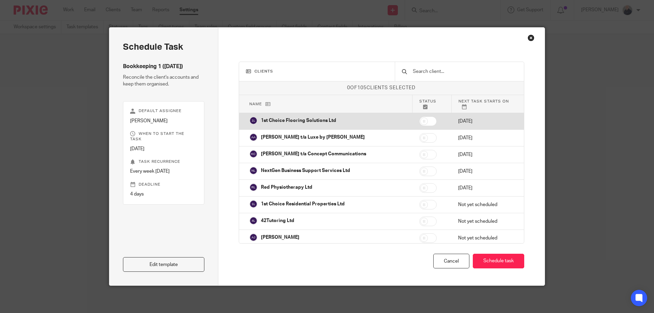
click at [421, 122] on input "checkbox" at bounding box center [427, 122] width 17 height 10
checkbox input "true"
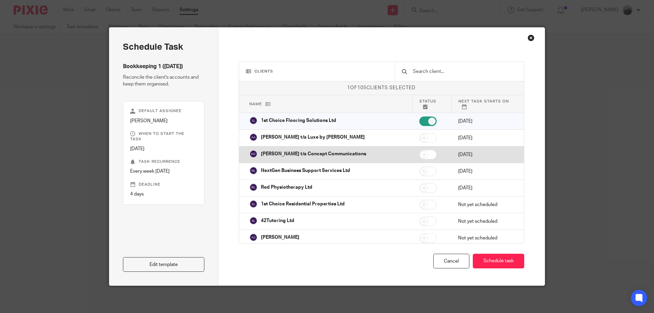
click at [421, 154] on input "checkbox" at bounding box center [427, 155] width 17 height 10
checkbox input "true"
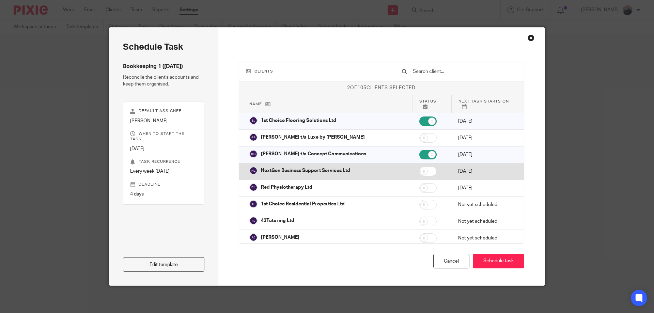
click at [421, 170] on input "checkbox" at bounding box center [427, 172] width 17 height 10
checkbox input "true"
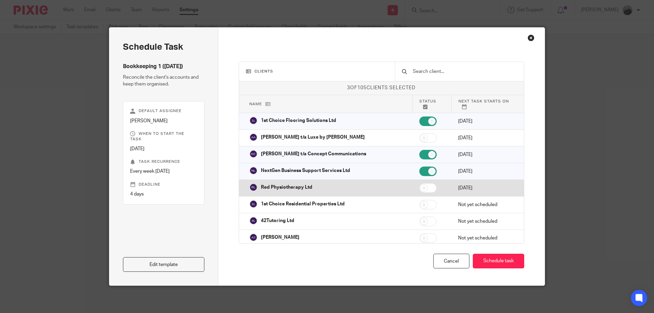
click at [422, 189] on input "checkbox" at bounding box center [427, 188] width 17 height 10
checkbox input "true"
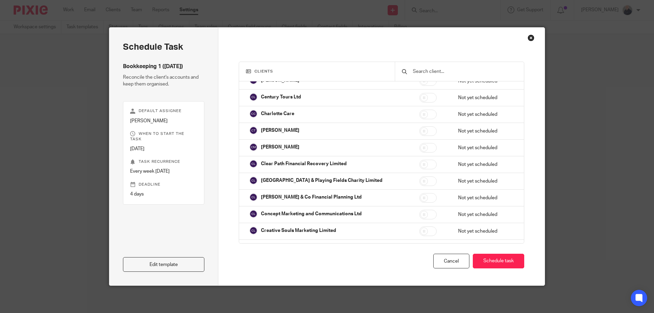
scroll to position [566, 0]
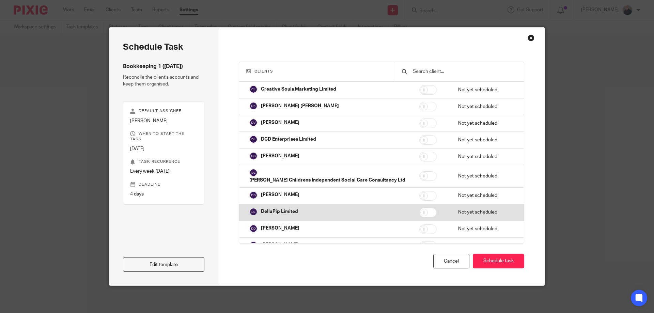
click at [428, 212] on td at bounding box center [432, 212] width 39 height 17
checkbox input "true"
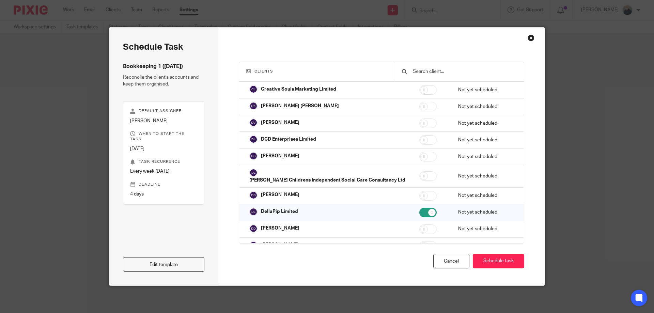
scroll to position [707, 0]
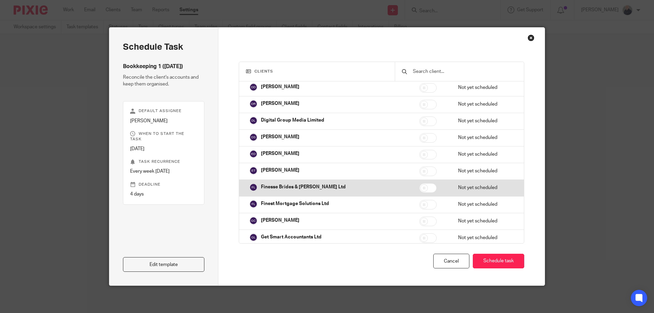
click at [422, 189] on input "checkbox" at bounding box center [427, 188] width 17 height 10
checkbox input "true"
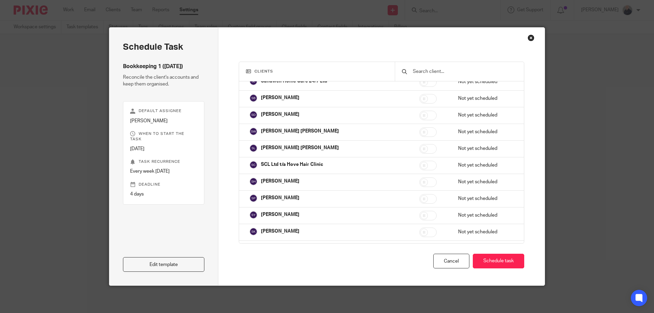
scroll to position [1555, 0]
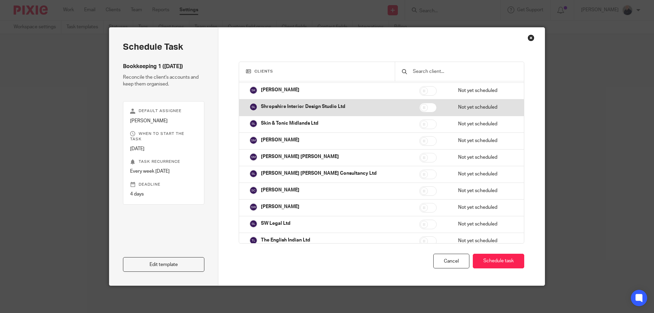
click at [425, 109] on input "checkbox" at bounding box center [427, 108] width 17 height 10
checkbox input "true"
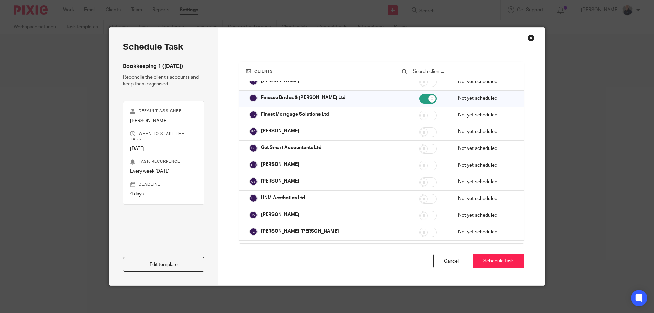
scroll to position [0, 0]
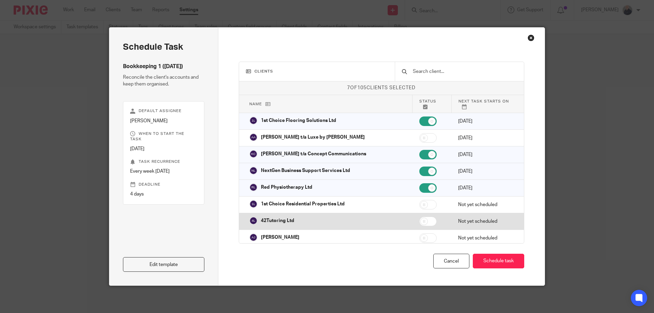
click at [424, 220] on input "checkbox" at bounding box center [427, 222] width 17 height 10
checkbox input "true"
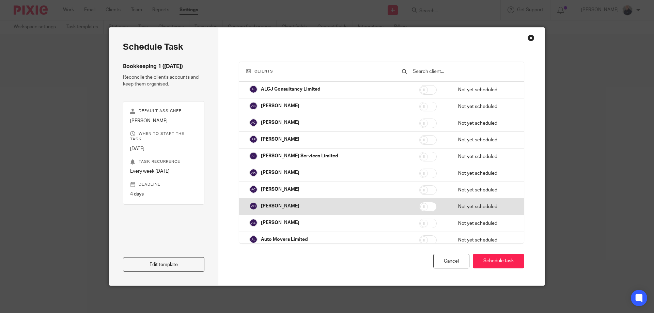
scroll to position [273, 0]
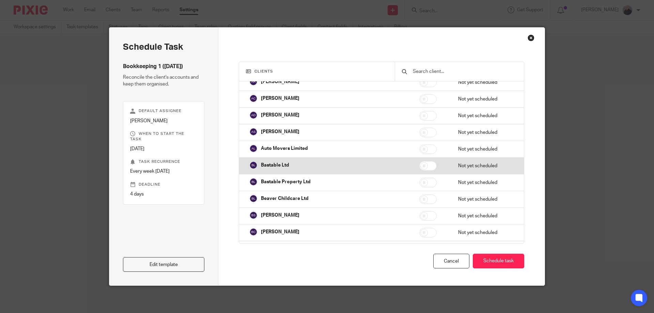
click at [422, 165] on input "checkbox" at bounding box center [427, 166] width 17 height 10
checkbox input "true"
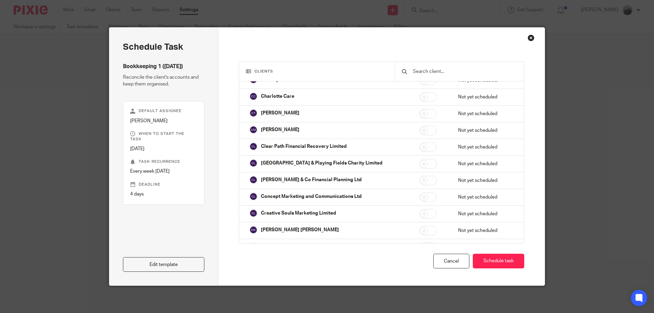
scroll to position [454, 0]
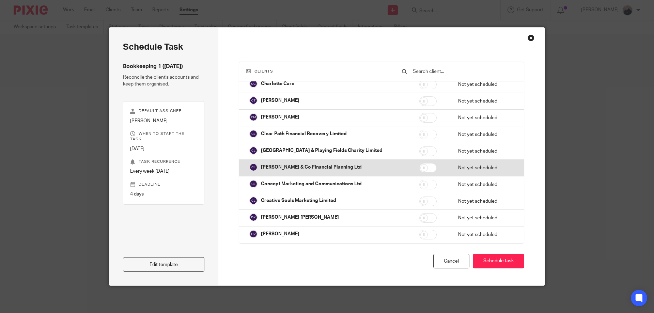
click at [424, 167] on input "checkbox" at bounding box center [427, 168] width 17 height 10
checkbox input "true"
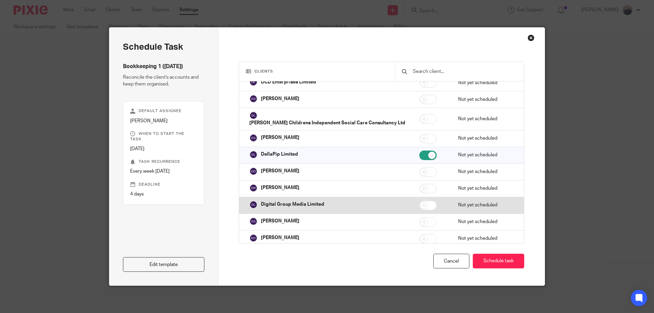
scroll to position [636, 0]
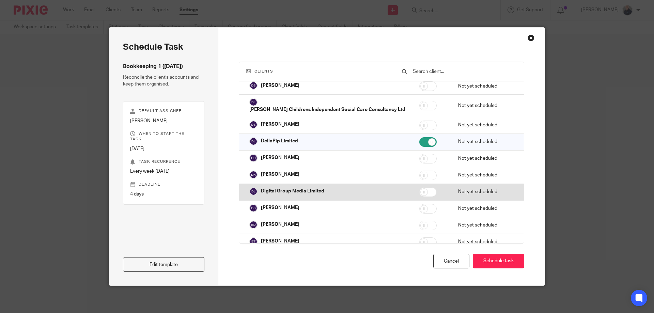
click at [425, 193] on input "checkbox" at bounding box center [427, 192] width 17 height 10
checkbox input "true"
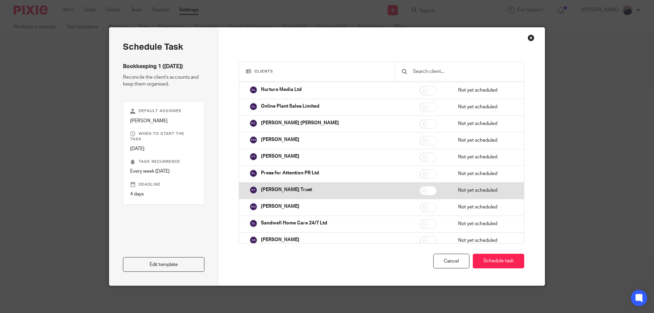
scroll to position [1454, 0]
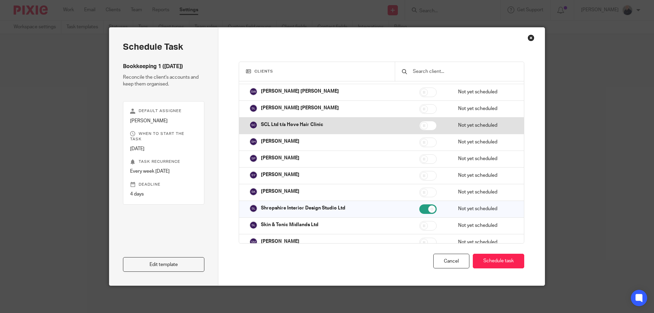
click at [422, 125] on input "checkbox" at bounding box center [427, 126] width 17 height 10
checkbox input "true"
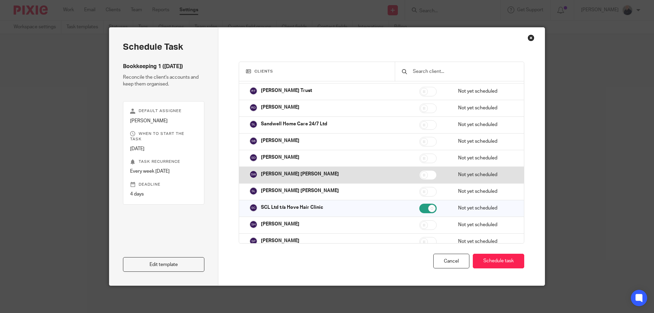
scroll to position [1272, 0]
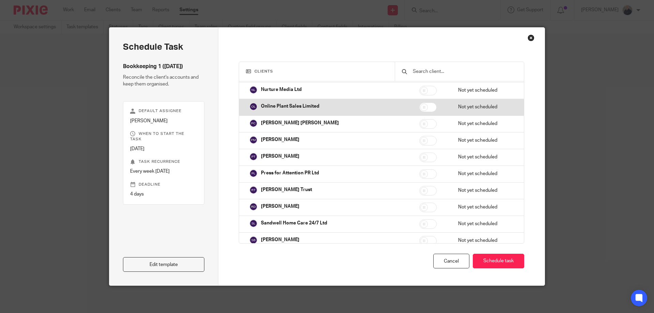
click at [421, 108] on input "checkbox" at bounding box center [427, 108] width 17 height 10
checkbox input "true"
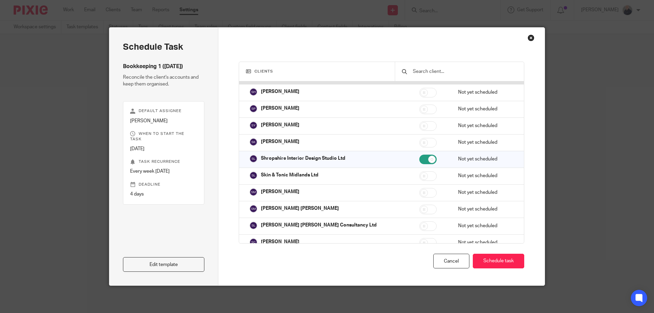
scroll to position [1545, 0]
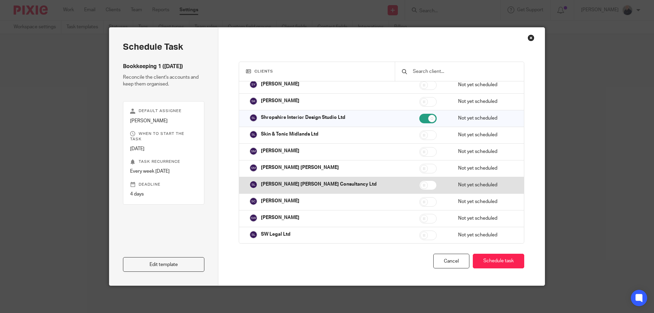
click at [422, 185] on input "checkbox" at bounding box center [427, 186] width 17 height 10
checkbox input "true"
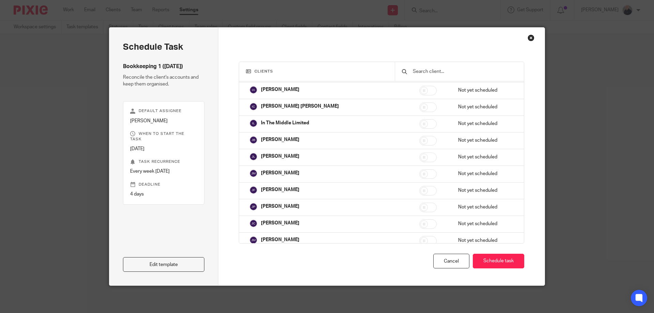
scroll to position [909, 0]
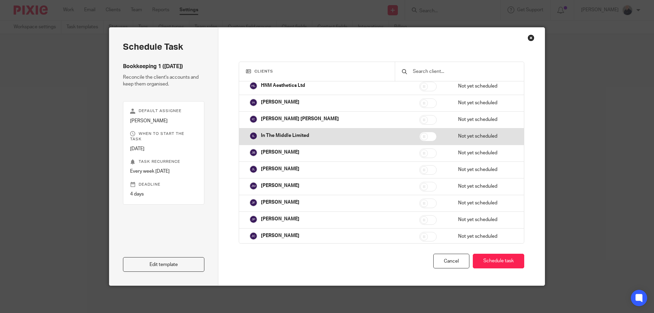
click at [422, 137] on input "checkbox" at bounding box center [427, 137] width 17 height 10
checkbox input "true"
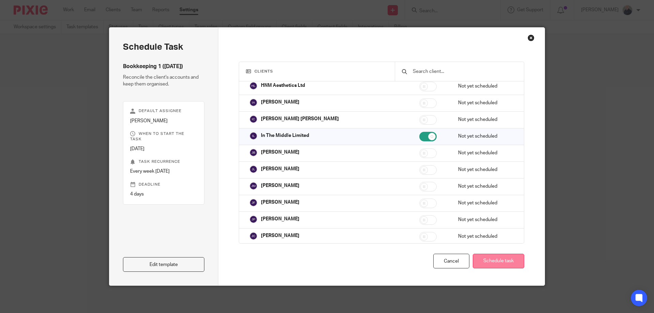
click at [491, 259] on button "Schedule task" at bounding box center [498, 261] width 51 height 15
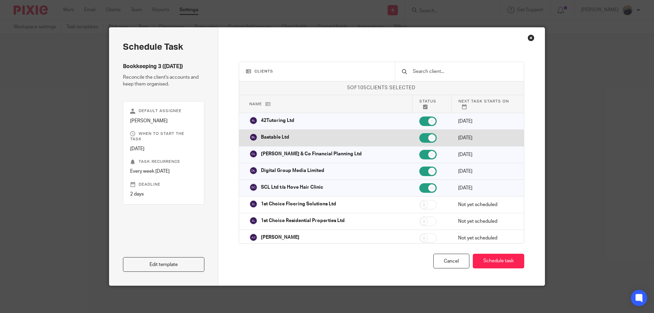
drag, startPoint x: 415, startPoint y: 120, endPoint x: 413, endPoint y: 140, distance: 20.3
click at [419, 122] on input "checkbox" at bounding box center [427, 122] width 17 height 10
checkbox input "false"
click at [419, 141] on input "checkbox" at bounding box center [427, 138] width 17 height 10
checkbox input "false"
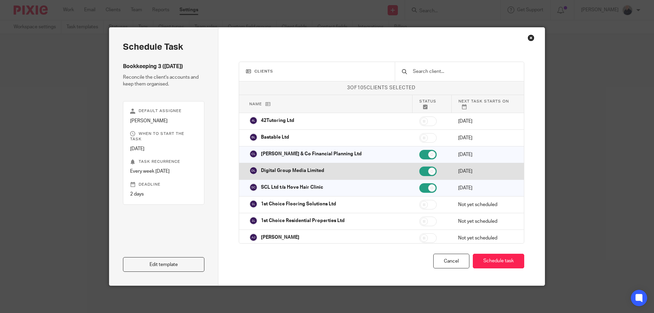
drag, startPoint x: 415, startPoint y: 155, endPoint x: 414, endPoint y: 172, distance: 16.4
click at [419, 157] on input "checkbox" at bounding box center [427, 155] width 17 height 10
checkbox input "false"
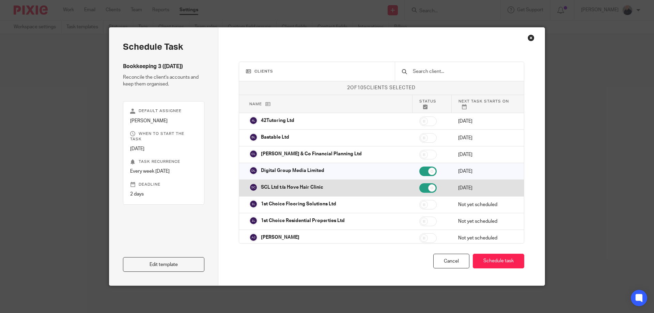
drag, startPoint x: 414, startPoint y: 173, endPoint x: 414, endPoint y: 182, distance: 9.2
click at [419, 174] on input "checkbox" at bounding box center [427, 172] width 17 height 10
checkbox input "false"
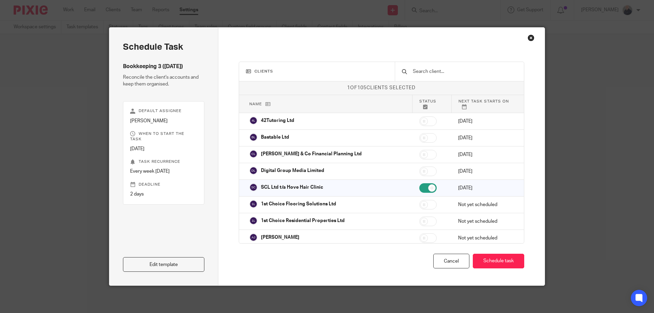
drag, startPoint x: 415, startPoint y: 187, endPoint x: 406, endPoint y: 105, distance: 82.9
click at [419, 186] on input "checkbox" at bounding box center [427, 188] width 17 height 10
checkbox input "false"
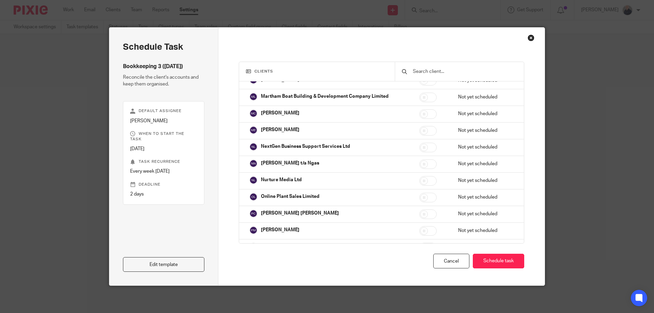
scroll to position [1273, 0]
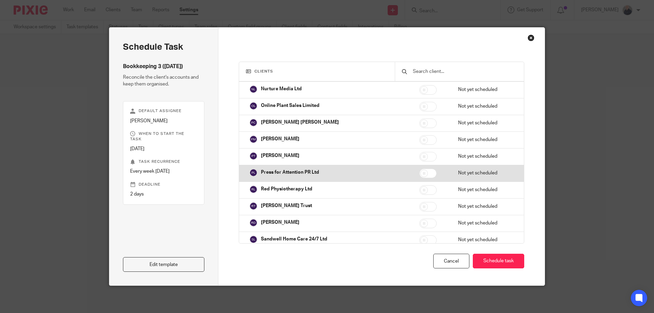
click at [423, 175] on input "checkbox" at bounding box center [427, 174] width 17 height 10
checkbox input "true"
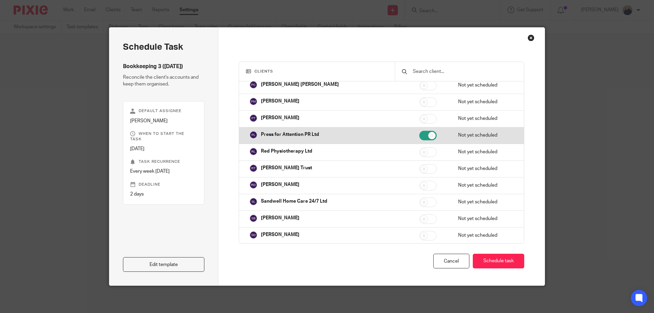
scroll to position [1364, 0]
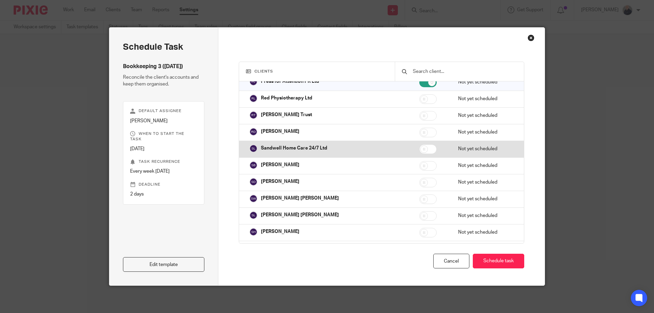
click at [421, 150] on input "checkbox" at bounding box center [427, 149] width 17 height 10
checkbox input "true"
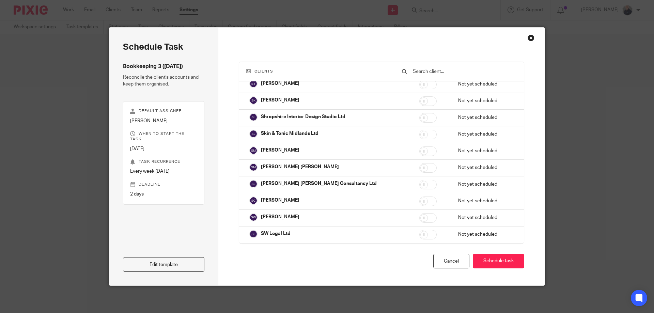
scroll to position [1628, 0]
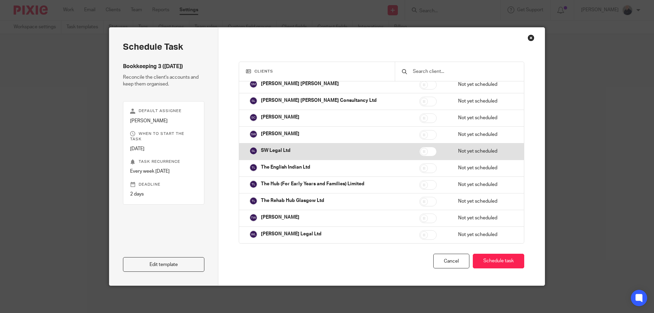
click at [420, 152] on input "checkbox" at bounding box center [427, 152] width 17 height 10
checkbox input "true"
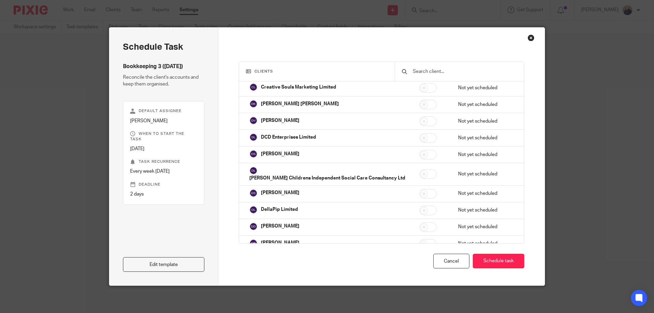
scroll to position [538, 0]
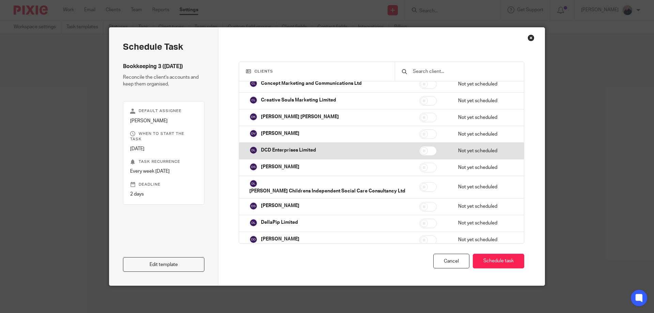
click at [423, 151] on input "checkbox" at bounding box center [427, 151] width 17 height 10
checkbox input "true"
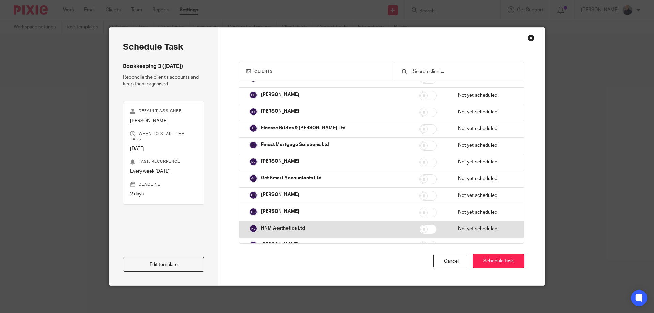
scroll to position [720, 0]
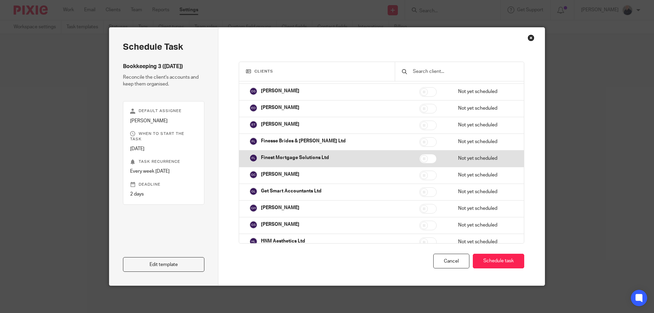
click at [425, 157] on input "checkbox" at bounding box center [427, 159] width 17 height 10
checkbox input "true"
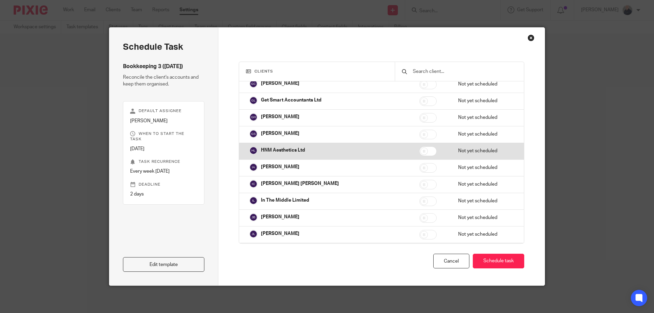
click at [423, 152] on input "checkbox" at bounding box center [427, 152] width 17 height 10
checkbox input "true"
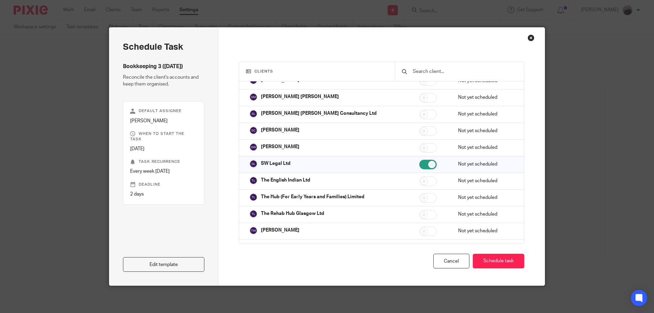
scroll to position [1628, 0]
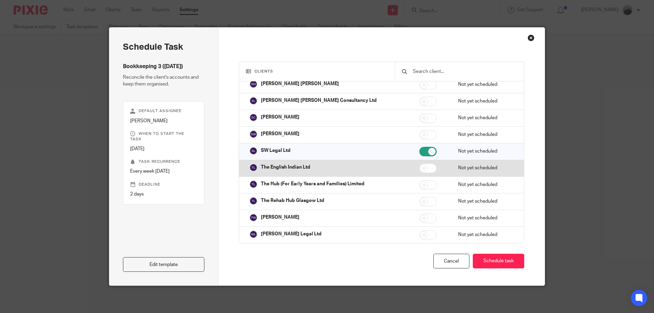
click at [423, 168] on input "checkbox" at bounding box center [427, 169] width 17 height 10
checkbox input "true"
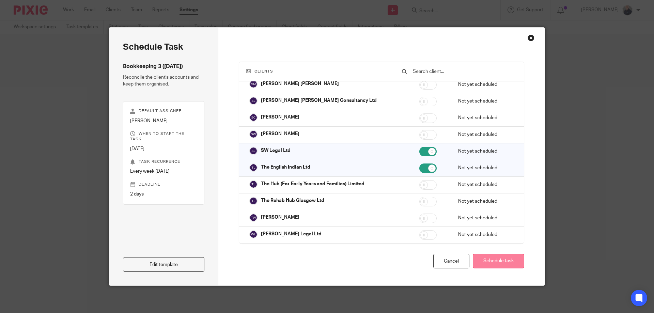
click at [487, 262] on button "Schedule task" at bounding box center [498, 261] width 51 height 15
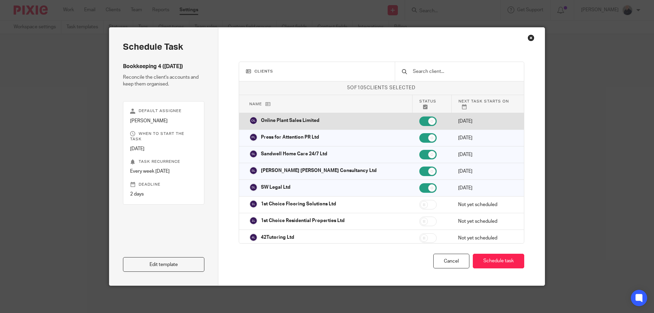
drag, startPoint x: 413, startPoint y: 124, endPoint x: 415, endPoint y: 141, distance: 17.5
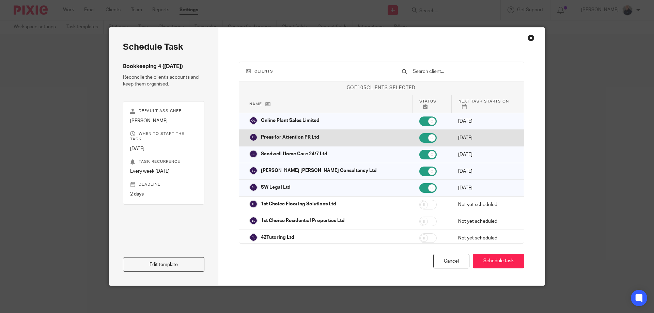
click at [419, 125] on input "checkbox" at bounding box center [427, 122] width 17 height 10
checkbox input "false"
click at [419, 142] on input "checkbox" at bounding box center [427, 138] width 17 height 10
checkbox input "false"
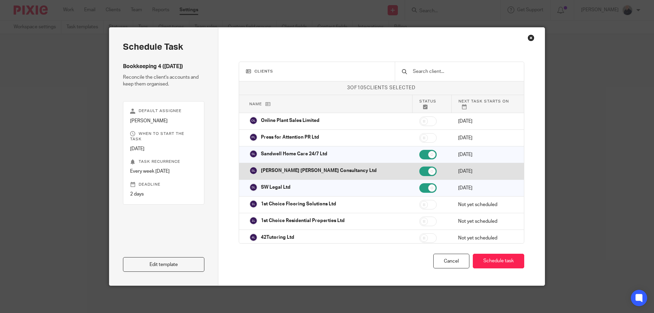
drag, startPoint x: 414, startPoint y: 157, endPoint x: 413, endPoint y: 169, distance: 12.0
click at [419, 158] on input "checkbox" at bounding box center [427, 155] width 17 height 10
checkbox input "false"
click at [419, 173] on input "checkbox" at bounding box center [427, 172] width 17 height 10
checkbox input "false"
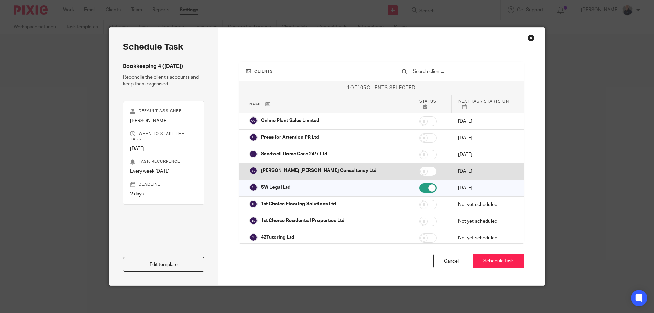
drag, startPoint x: 416, startPoint y: 185, endPoint x: 417, endPoint y: 179, distance: 6.2
click at [419, 185] on input "checkbox" at bounding box center [427, 188] width 17 height 10
checkbox input "false"
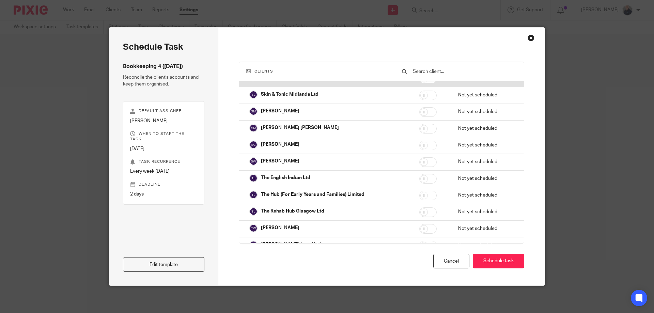
scroll to position [1628, 0]
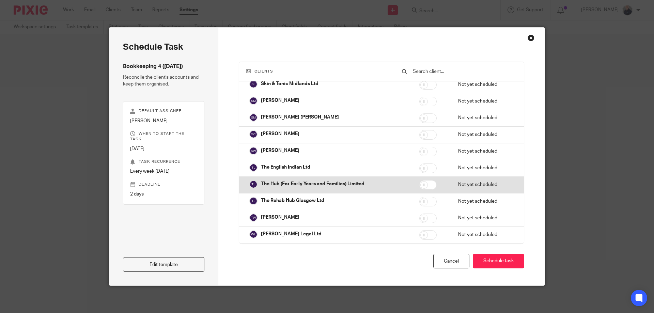
click at [422, 184] on input "checkbox" at bounding box center [427, 185] width 17 height 10
checkbox input "true"
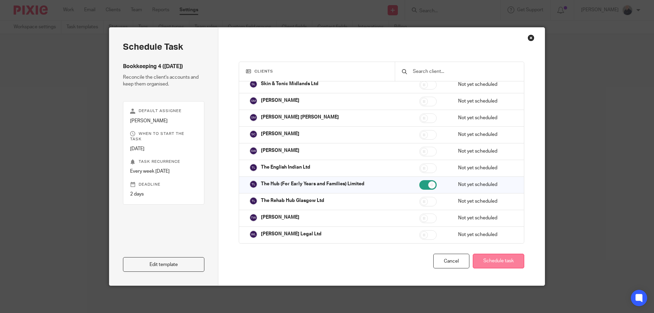
click at [481, 257] on button "Schedule task" at bounding box center [498, 261] width 51 height 15
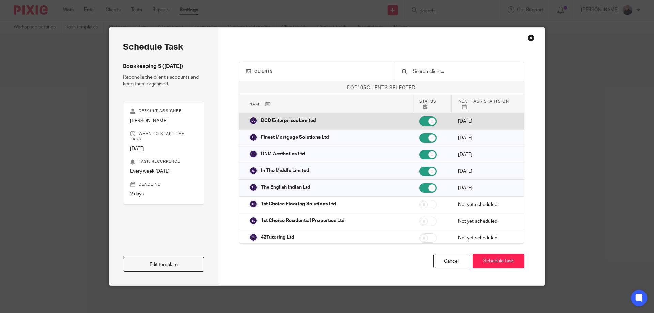
drag, startPoint x: 413, startPoint y: 118, endPoint x: 415, endPoint y: 136, distance: 18.1
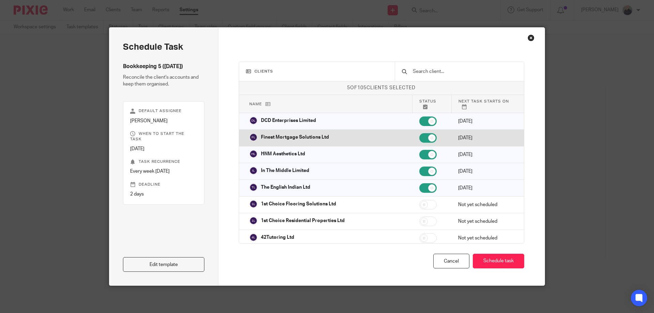
click at [419, 119] on input "checkbox" at bounding box center [427, 122] width 17 height 10
checkbox input "false"
click at [419, 140] on input "checkbox" at bounding box center [427, 138] width 17 height 10
checkbox input "false"
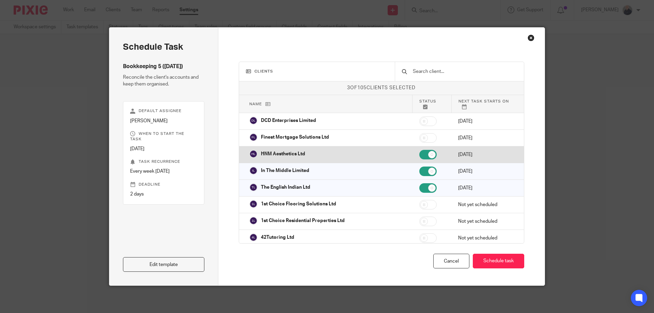
click at [419, 154] on input "checkbox" at bounding box center [427, 155] width 17 height 10
checkbox input "false"
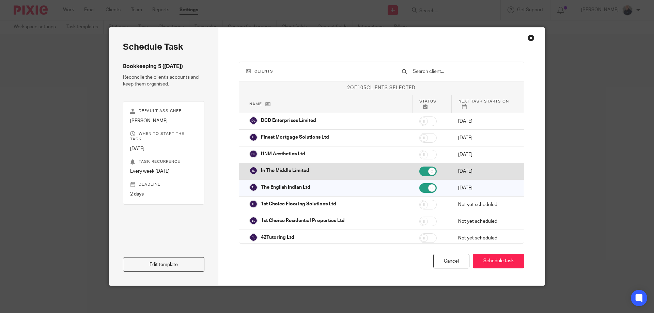
click at [419, 167] on input "checkbox" at bounding box center [427, 172] width 17 height 10
checkbox input "false"
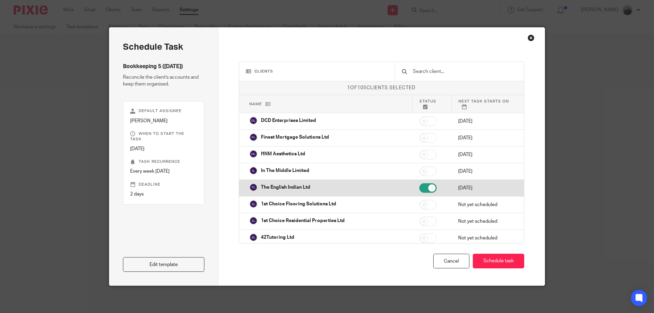
click at [419, 187] on input "checkbox" at bounding box center [427, 188] width 17 height 10
checkbox input "false"
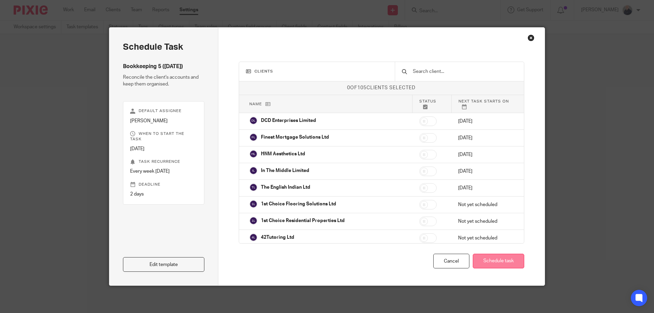
click at [487, 260] on button "Schedule task" at bounding box center [498, 261] width 51 height 15
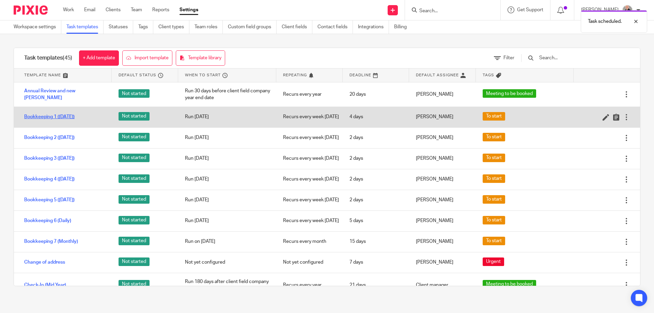
click at [48, 117] on link "Bookkeeping 1 ([DATE])" at bounding box center [49, 116] width 50 height 7
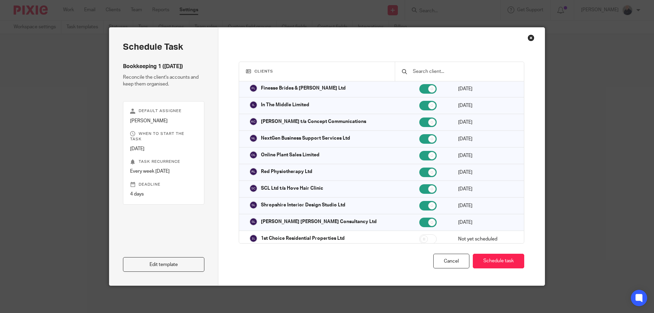
scroll to position [136, 0]
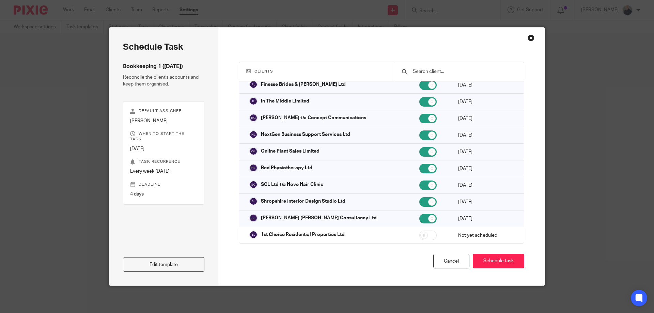
drag, startPoint x: 451, startPoint y: 260, endPoint x: 451, endPoint y: 251, distance: 8.9
click at [451, 259] on div "Cancel" at bounding box center [451, 261] width 36 height 15
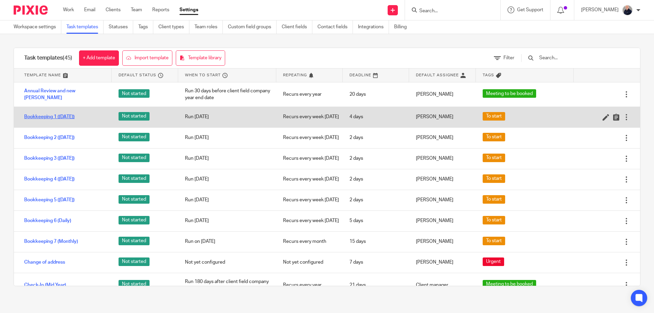
click at [50, 119] on link "Bookkeeping 1 ([DATE])" at bounding box center [49, 116] width 50 height 7
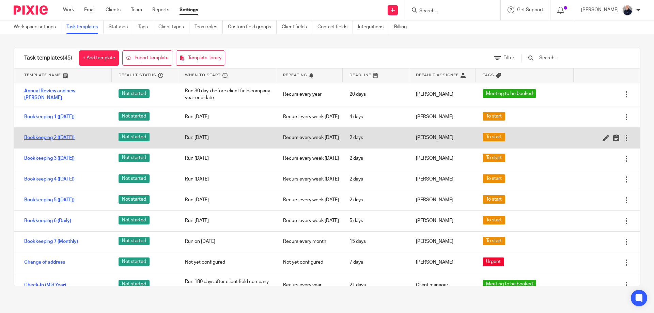
click at [49, 141] on link "Bookkeeping 2 ([DATE])" at bounding box center [49, 137] width 50 height 7
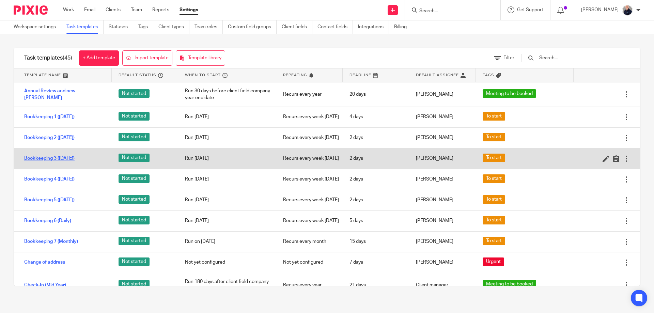
click at [55, 162] on link "Bookkeeping 3 ([DATE])" at bounding box center [49, 158] width 50 height 7
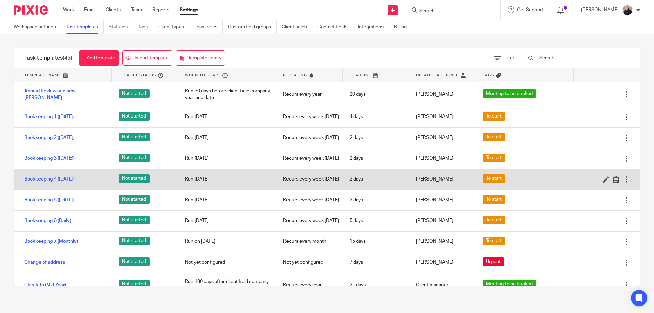
click at [58, 183] on link "Bookkeeping 4 ([DATE])" at bounding box center [49, 179] width 50 height 7
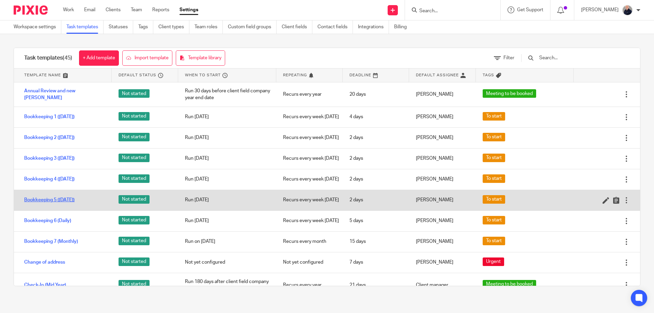
click at [59, 203] on link "Bookkeeping 5 ([DATE])" at bounding box center [49, 200] width 50 height 7
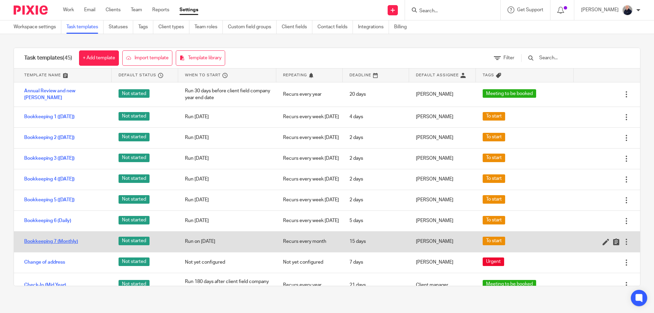
drag, startPoint x: 62, startPoint y: 241, endPoint x: 65, endPoint y: 261, distance: 21.0
click at [63, 224] on link "Bookkeeping 6 (Daily)" at bounding box center [47, 220] width 47 height 7
click at [65, 245] on link "Bookkeeping 7 (Monthly)" at bounding box center [51, 241] width 54 height 7
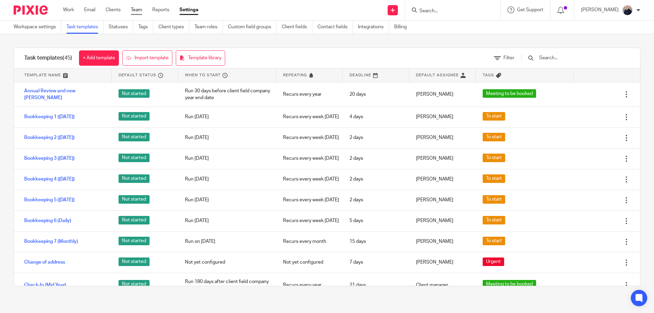
click at [140, 9] on link "Team" at bounding box center [136, 9] width 11 height 7
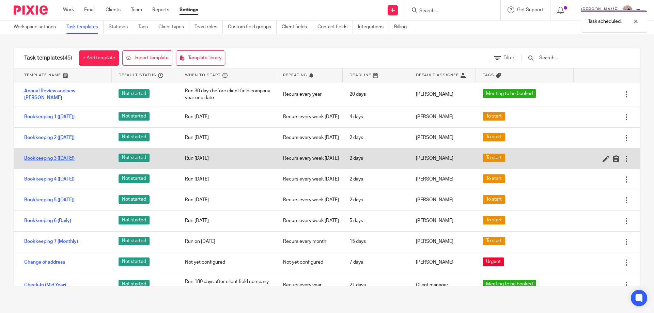
click at [65, 162] on link "Bookkeeping 3 ([DATE])" at bounding box center [49, 158] width 50 height 7
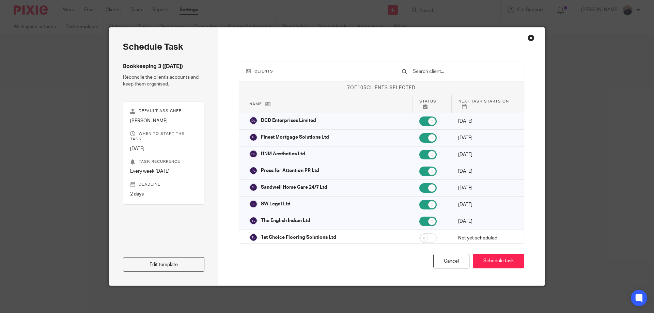
click at [528, 39] on div "Close this dialog window" at bounding box center [531, 37] width 7 height 7
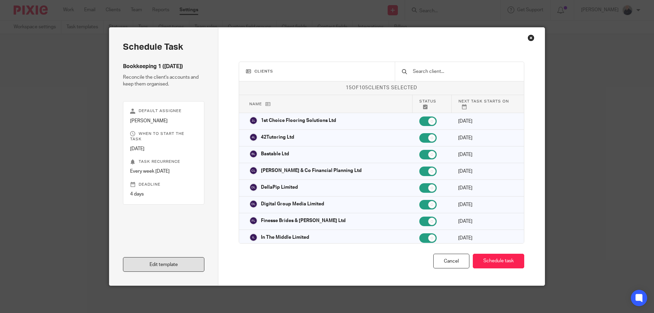
click at [174, 266] on link "Edit template" at bounding box center [163, 264] width 81 height 15
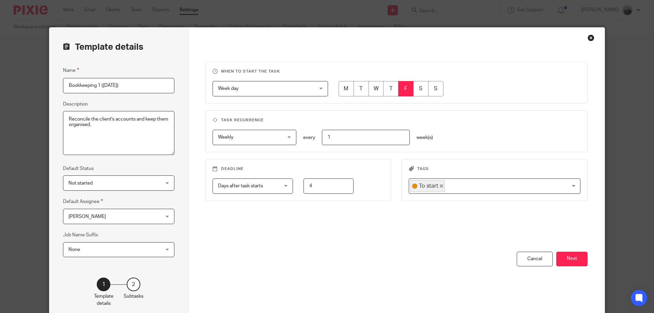
click at [105, 216] on span "[PERSON_NAME]" at bounding box center [110, 216] width 85 height 14
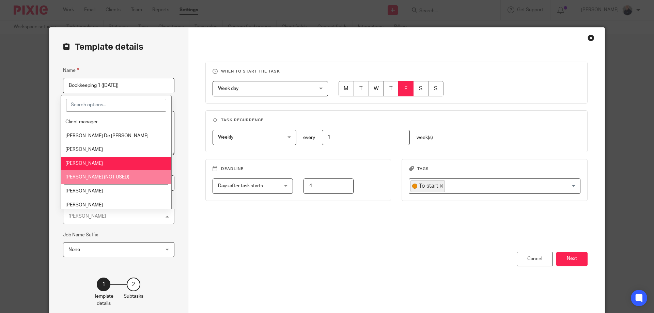
scroll to position [3, 0]
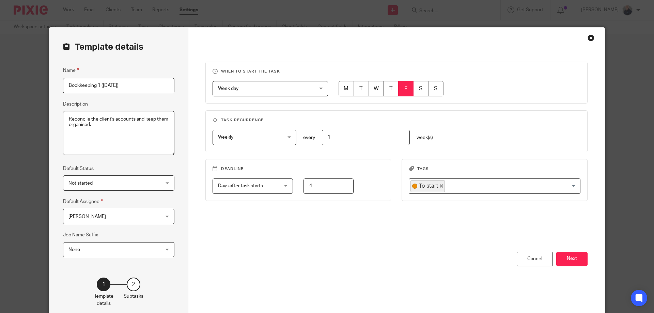
click at [299, 262] on div "You have unsaved changes Cancel Next" at bounding box center [396, 286] width 383 height 69
click at [530, 259] on div "Cancel" at bounding box center [535, 259] width 36 height 15
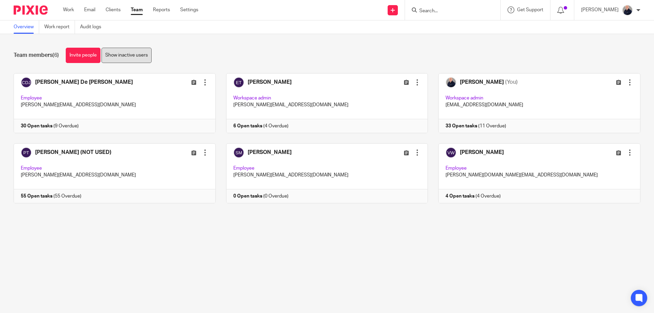
click at [136, 57] on link "Show inactive users" at bounding box center [127, 55] width 50 height 15
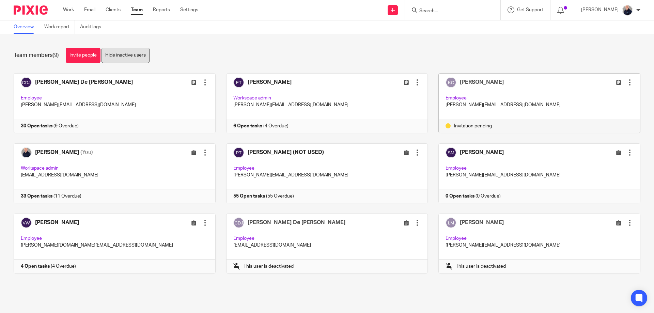
click at [119, 57] on link "Hide inactive users" at bounding box center [126, 55] width 48 height 15
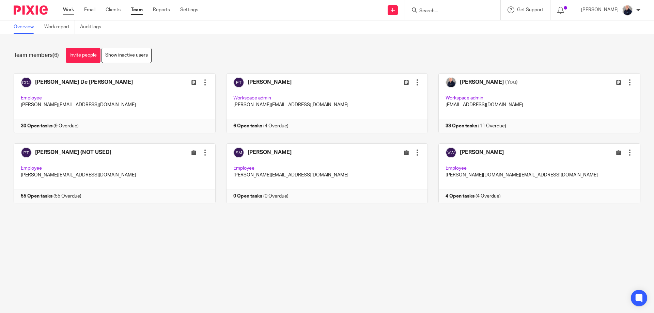
click at [68, 11] on link "Work" at bounding box center [68, 9] width 11 height 7
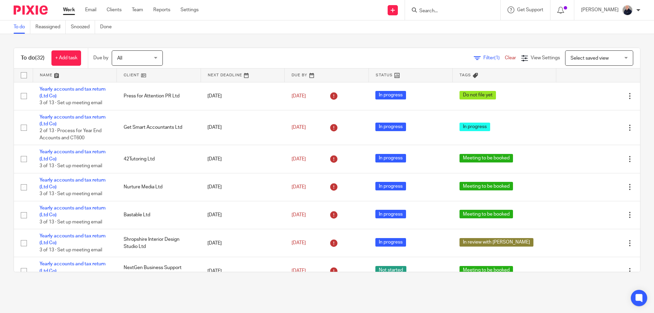
click at [51, 76] on link at bounding box center [75, 75] width 84 height 14
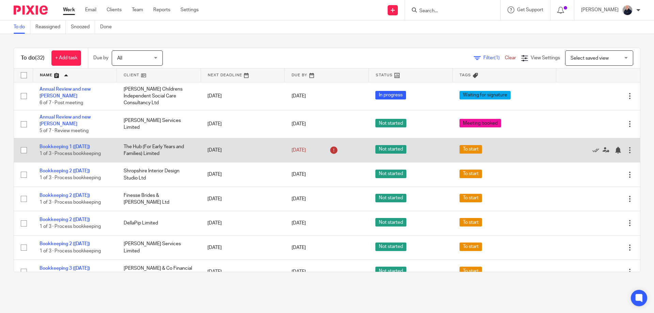
click at [627, 147] on div at bounding box center [630, 150] width 7 height 7
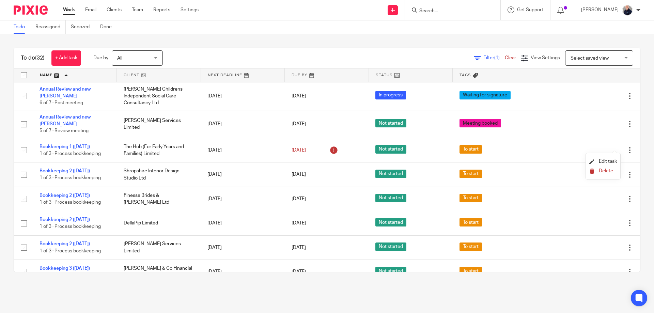
click at [604, 171] on span "Delete" at bounding box center [606, 171] width 14 height 5
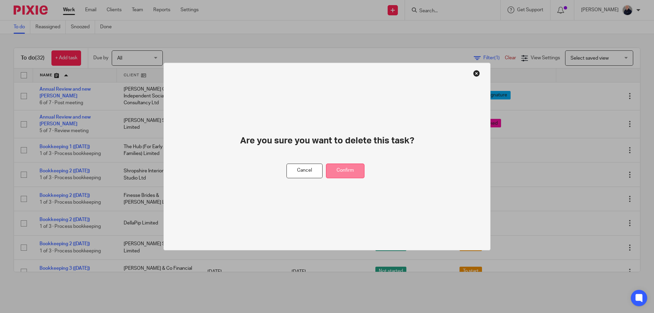
click at [361, 172] on button "Confirm" at bounding box center [345, 171] width 39 height 15
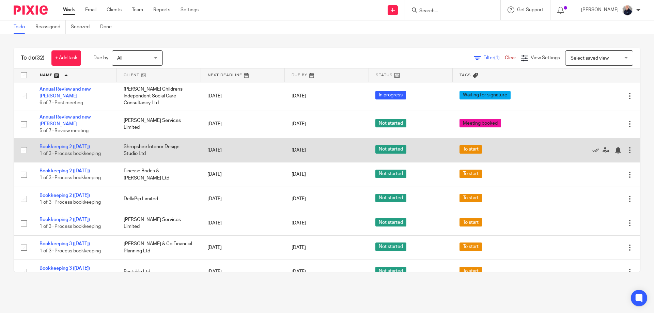
click at [24, 145] on input "checkbox" at bounding box center [23, 150] width 13 height 13
checkbox input "true"
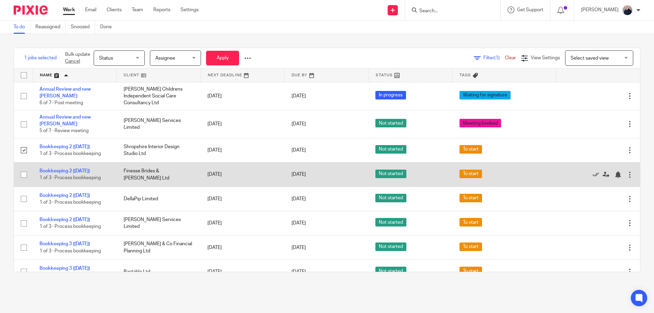
click at [24, 171] on input "checkbox" at bounding box center [23, 174] width 13 height 13
checkbox input "true"
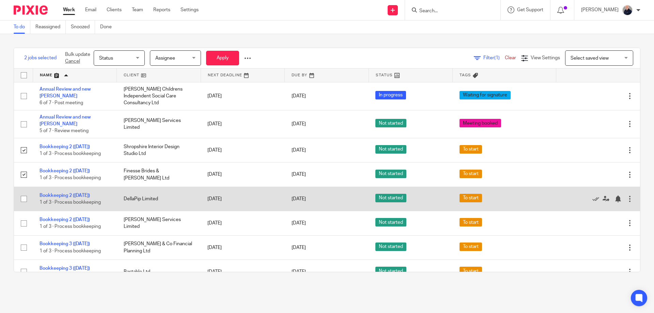
click at [25, 196] on input "checkbox" at bounding box center [23, 199] width 13 height 13
checkbox input "true"
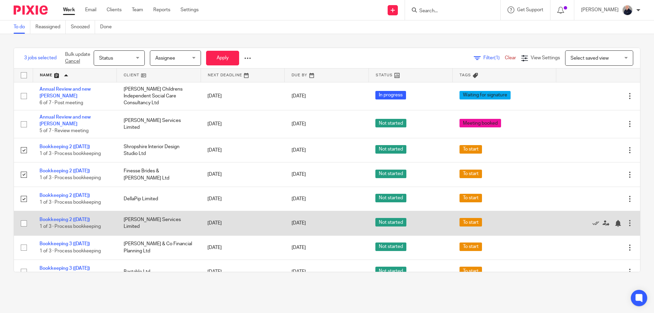
click at [24, 220] on input "checkbox" at bounding box center [23, 223] width 13 height 13
checkbox input "true"
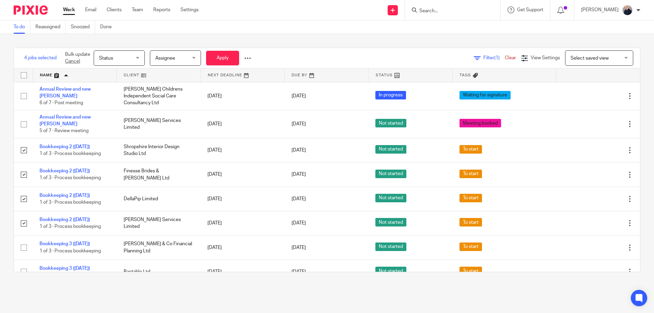
click at [25, 75] on input "checkbox" at bounding box center [23, 75] width 13 height 13
checkbox input "true"
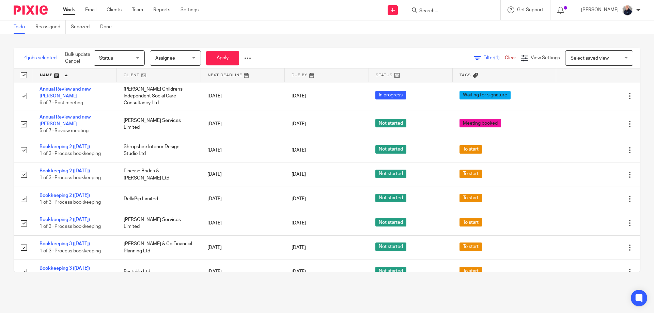
checkbox input "true"
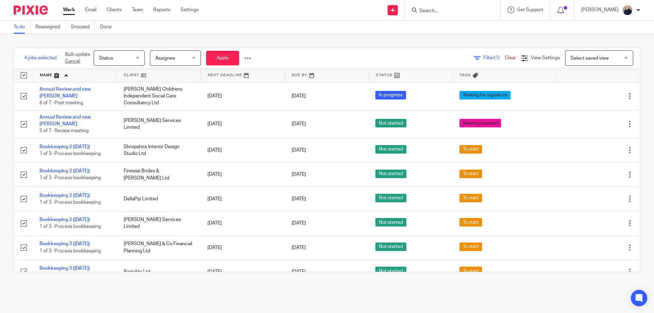
checkbox input "true"
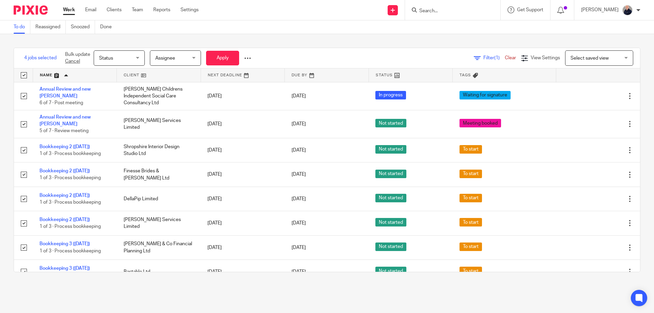
checkbox input "true"
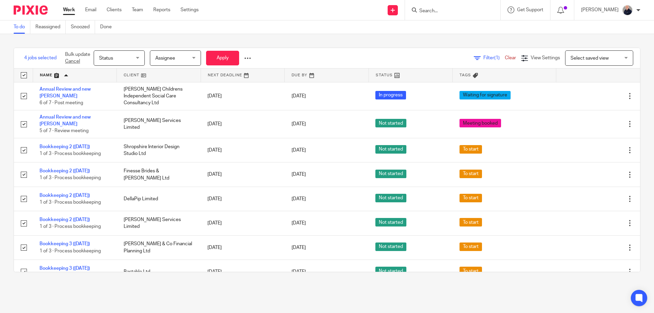
checkbox input "true"
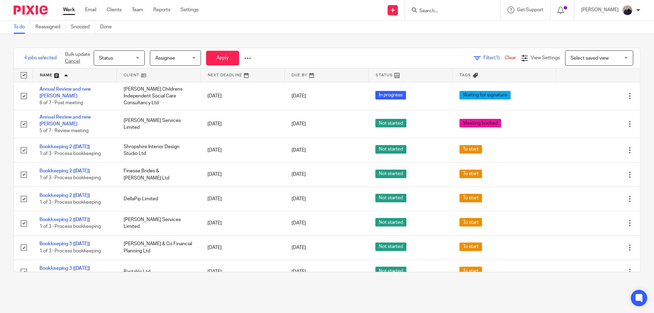
checkbox input "true"
click at [25, 75] on input "checkbox" at bounding box center [23, 75] width 13 height 13
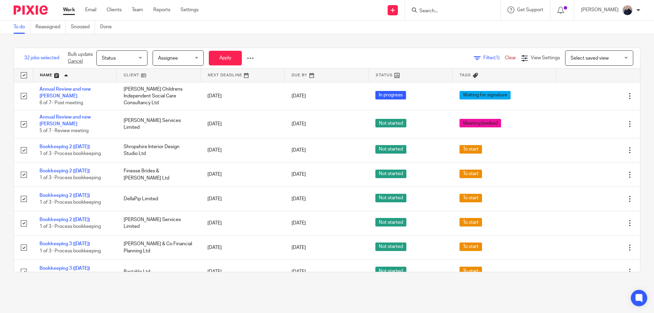
checkbox input "false"
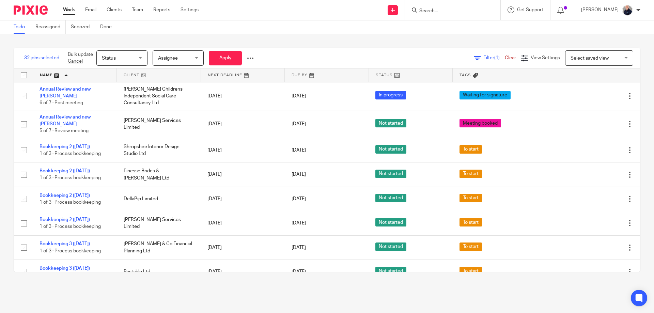
checkbox input "false"
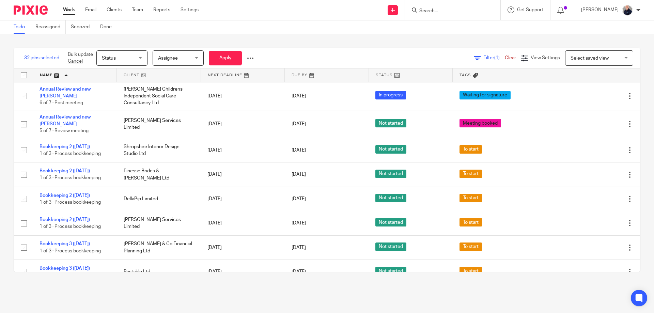
checkbox input "false"
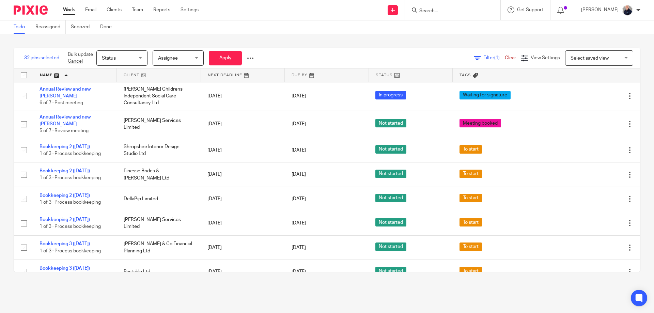
checkbox input "false"
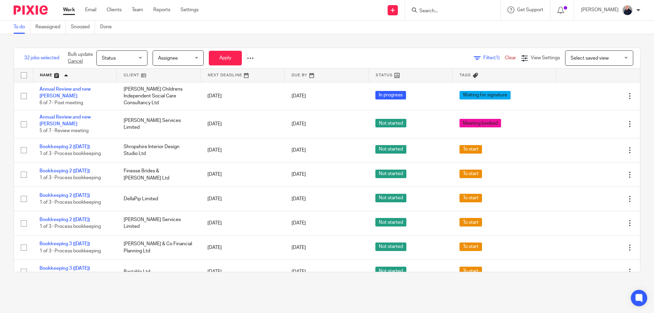
checkbox input "false"
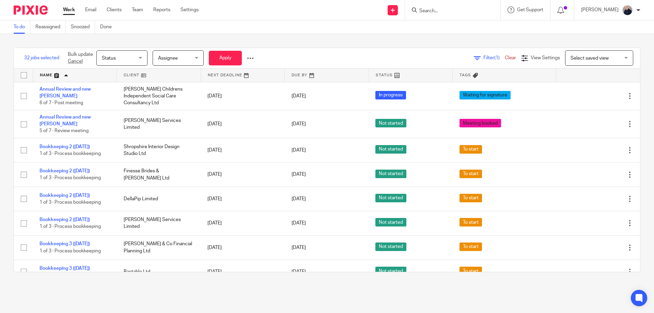
checkbox input "false"
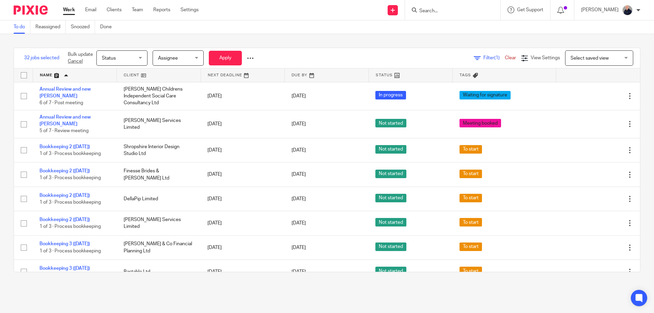
checkbox input "false"
click at [6, 103] on div "To do (32) + Add task Due by All All Today Tomorrow This week Next week This mo…" at bounding box center [327, 160] width 654 height 252
drag, startPoint x: 106, startPoint y: 292, endPoint x: 114, endPoint y: 288, distance: 9.1
click at [106, 291] on main "To do Reassigned Snoozed Done To do (32) + Add task Due by All All Today Tomorr…" at bounding box center [327, 156] width 654 height 313
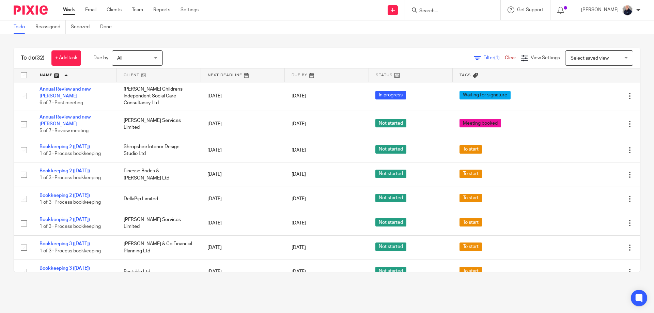
click at [331, 58] on div "Filter (1) Clear View Settings View Settings (1) Filters Clear Save Manage save…" at bounding box center [407, 57] width 465 height 15
click at [285, 292] on main "To do Reassigned Snoozed Done To do (32) + Add task Due by All All Today Tomorr…" at bounding box center [327, 156] width 654 height 313
click at [220, 55] on div "Filter (1) Clear View Settings View Settings (1) Filters Clear Save Manage save…" at bounding box center [407, 57] width 465 height 15
click at [289, 51] on div "Filter (1) Clear View Settings View Settings (1) Filters Clear Save Manage save…" at bounding box center [407, 57] width 465 height 15
click at [461, 11] on input "Search" at bounding box center [449, 11] width 61 height 6
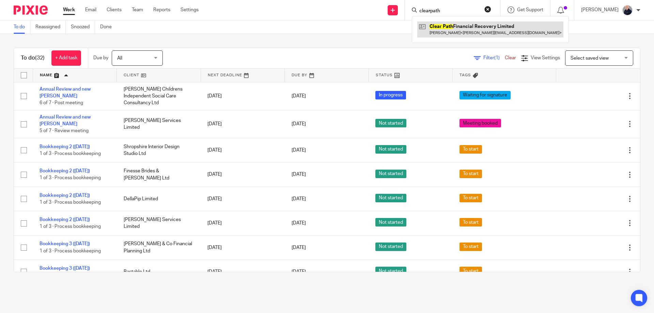
type input "clearpath"
click at [471, 28] on link at bounding box center [490, 29] width 146 height 16
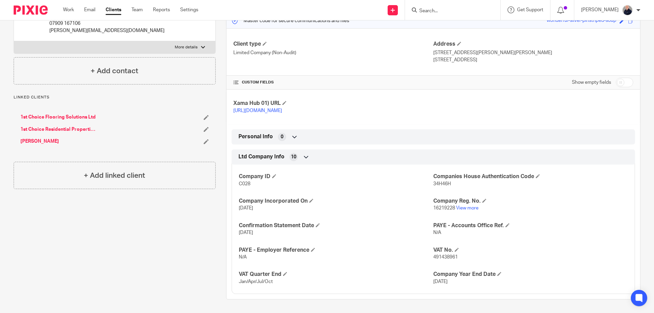
scroll to position [101, 0]
click at [624, 78] on input "checkbox" at bounding box center [624, 83] width 17 height 10
checkbox input "true"
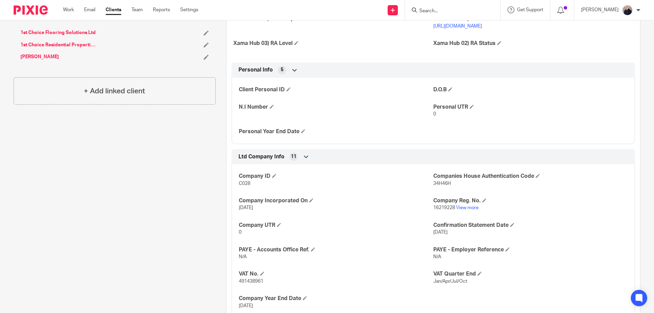
scroll to position [192, 0]
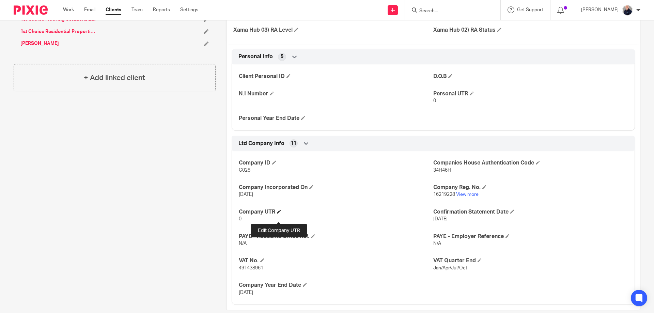
click at [277, 214] on span at bounding box center [279, 212] width 4 height 4
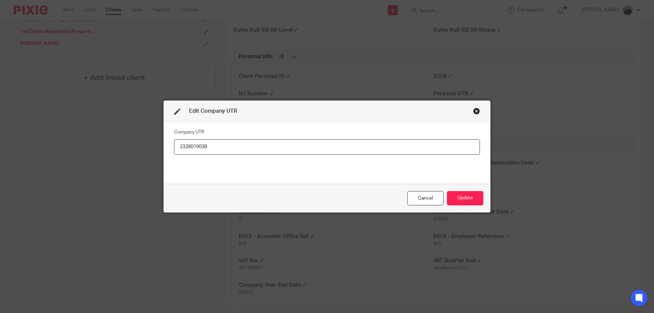
type input "2328019038"
drag, startPoint x: 483, startPoint y: 201, endPoint x: 475, endPoint y: 201, distance: 7.8
click at [481, 201] on div "Cancel Update" at bounding box center [327, 198] width 326 height 29
click at [471, 201] on button "Update" at bounding box center [465, 198] width 36 height 15
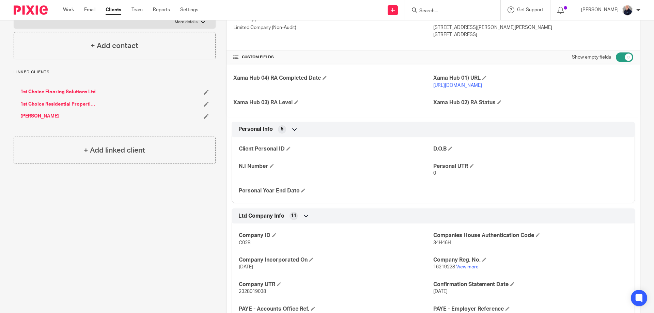
scroll to position [10, 0]
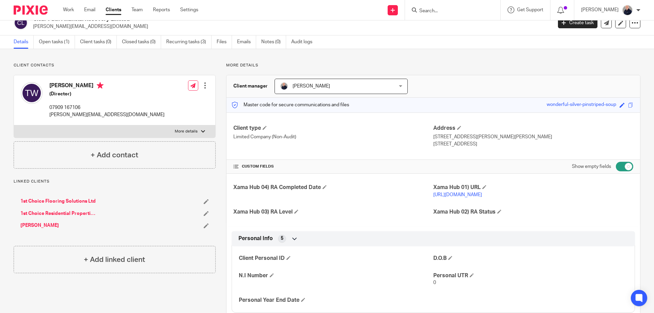
click at [50, 226] on link "[PERSON_NAME]" at bounding box center [39, 225] width 39 height 7
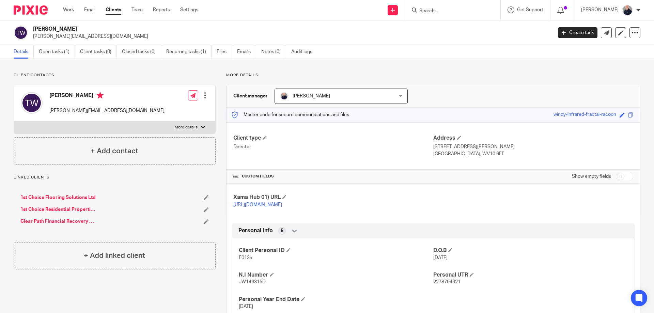
drag, startPoint x: 467, startPoint y: 153, endPoint x: 489, endPoint y: 153, distance: 21.5
click at [489, 153] on p "[GEOGRAPHIC_DATA], WV10 6FF" at bounding box center [533, 154] width 200 height 7
copy p "WV10 6FF"
